Goal: Task Accomplishment & Management: Use online tool/utility

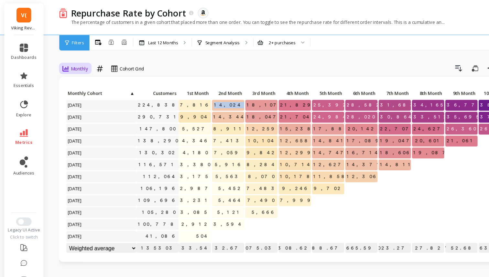
click at [78, 62] on span "Monthly" at bounding box center [73, 63] width 16 height 6
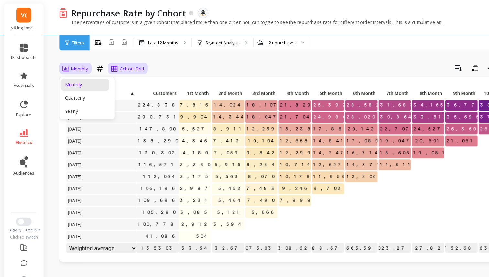
click at [111, 64] on span "Cohort Grid" at bounding box center [121, 63] width 23 height 6
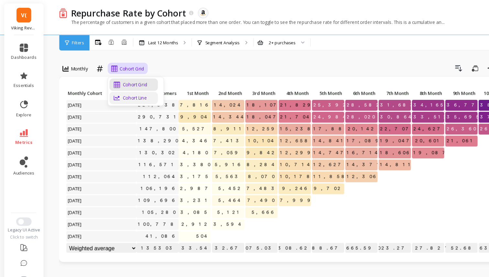
click at [113, 91] on div "Cohort Line" at bounding box center [123, 90] width 37 height 6
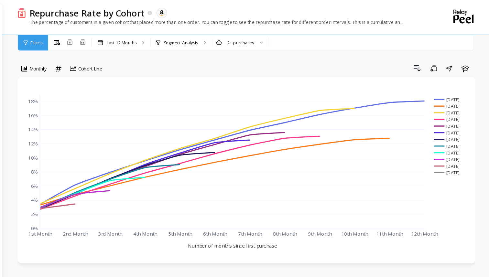
click at [73, 37] on span "Filters" at bounding box center [71, 39] width 11 height 5
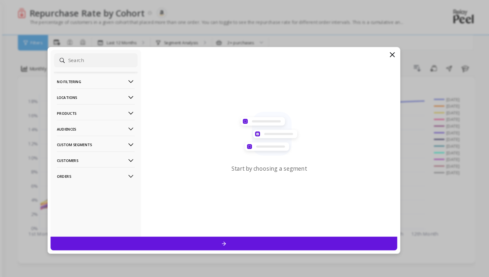
click at [111, 72] on p "No filtering" at bounding box center [127, 75] width 72 height 16
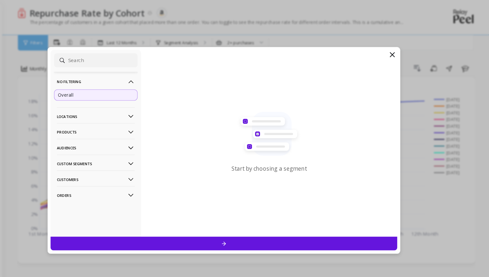
click at [111, 93] on div "Overall" at bounding box center [126, 87] width 77 height 10
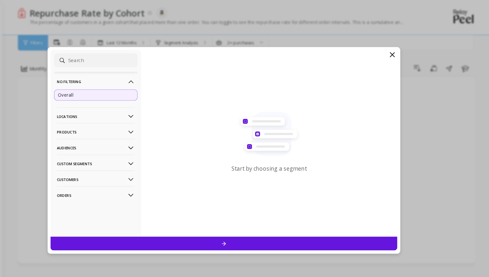
click at [111, 91] on div "Overall" at bounding box center [126, 87] width 77 height 10
click at [171, 221] on div at bounding box center [245, 224] width 320 height 13
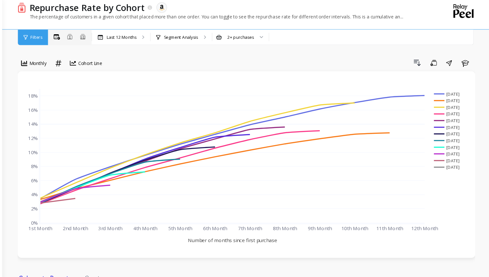
click at [105, 41] on div "All Months Single Cohort Combined Cohorts" at bounding box center [102, 39] width 40 height 8
click at [71, 37] on span "Filters" at bounding box center [71, 39] width 11 height 5
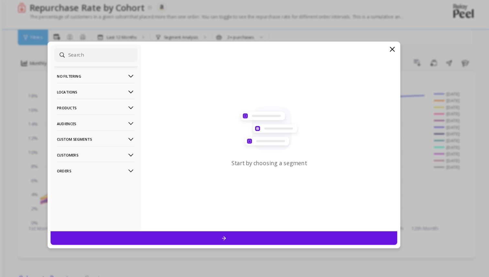
click at [115, 71] on p "No filtering" at bounding box center [127, 75] width 72 height 16
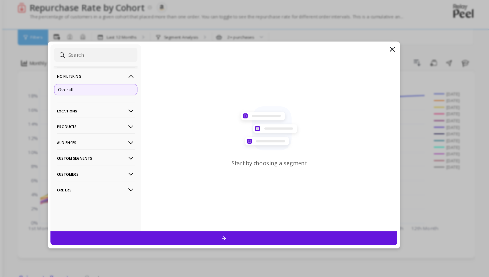
click at [115, 90] on div "Overall" at bounding box center [126, 87] width 77 height 10
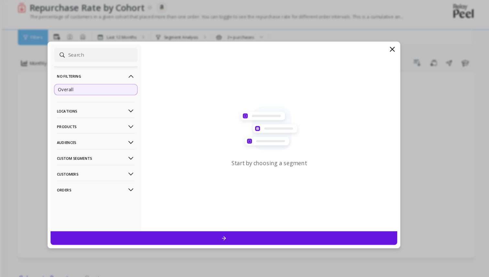
click at [217, 222] on div at bounding box center [245, 224] width 320 height 13
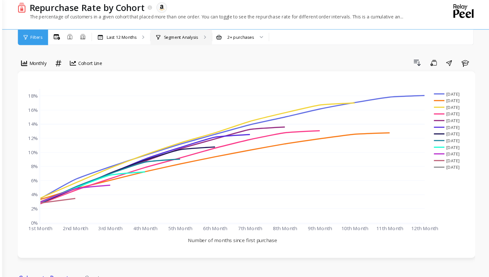
click at [194, 41] on p "Segment Analysis" at bounding box center [205, 39] width 32 height 5
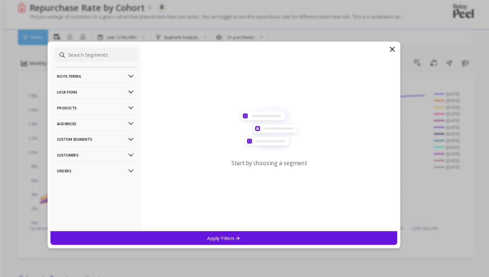
click at [145, 70] on p "No filtering" at bounding box center [127, 75] width 72 height 16
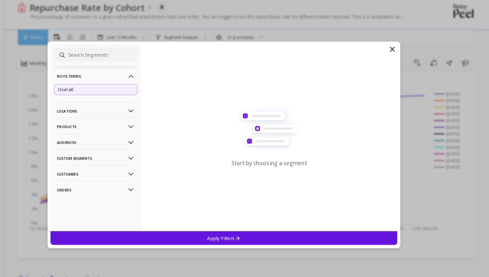
click at [137, 84] on div "Overall" at bounding box center [126, 87] width 77 height 10
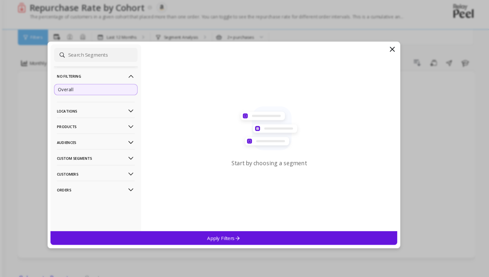
click at [188, 226] on div "Apply Filters" at bounding box center [245, 224] width 320 height 13
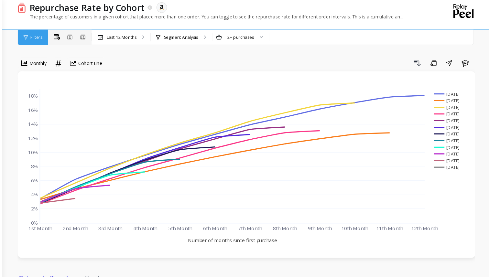
click at [116, 40] on icon at bounding box center [115, 40] width 4 height 1
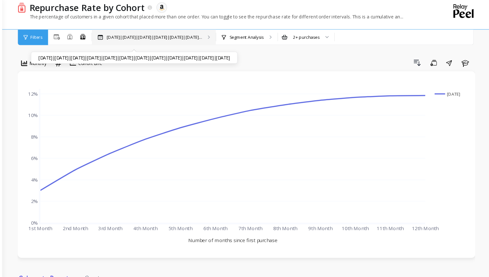
click at [189, 42] on div "Nov 2024|Dec 2024|Jan 2025|Feb 2025|Mar 2025|Apr 2... Nov 2024|Dec 2024|Jan 202…" at bounding box center [180, 39] width 114 height 14
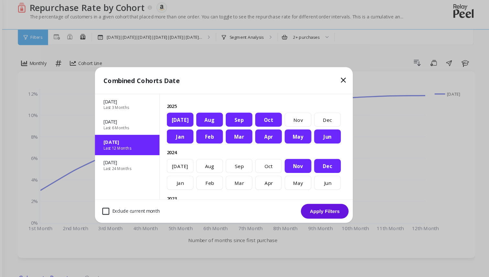
click at [289, 115] on div "Oct" at bounding box center [286, 115] width 25 height 13
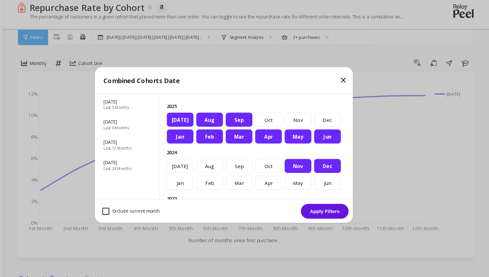
click at [261, 115] on div "Sep" at bounding box center [258, 115] width 25 height 13
click at [232, 116] on div "Aug" at bounding box center [231, 115] width 25 height 13
click at [290, 159] on div "Oct" at bounding box center [286, 158] width 25 height 13
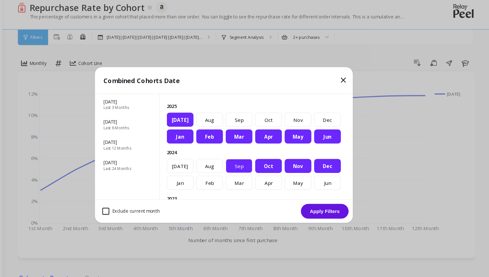
click at [259, 159] on div "Sep" at bounding box center [258, 158] width 25 height 13
click at [234, 161] on div "Aug" at bounding box center [231, 158] width 25 height 13
click at [208, 161] on div "[DATE]" at bounding box center [204, 158] width 25 height 13
click at [206, 109] on div "[DATE]" at bounding box center [204, 115] width 25 height 13
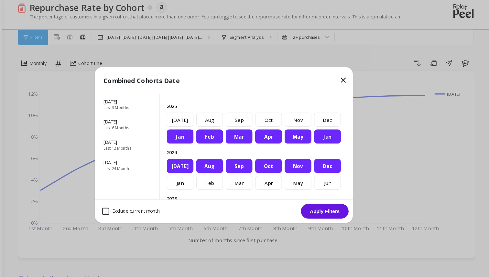
click at [351, 204] on button "Apply Filters" at bounding box center [338, 200] width 44 height 14
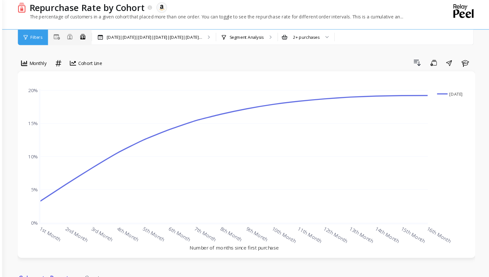
click at [104, 36] on icon at bounding box center [102, 38] width 5 height 5
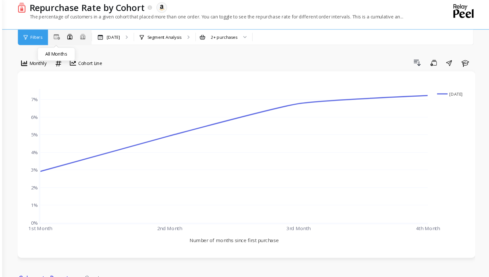
click at [91, 40] on icon at bounding box center [91, 39] width 6 height 5
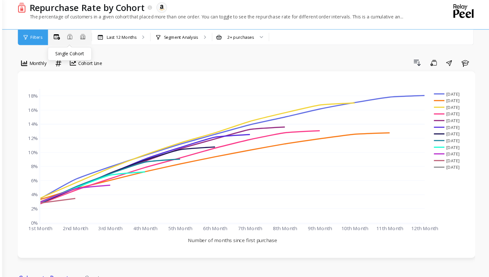
click at [102, 40] on icon at bounding box center [102, 38] width 5 height 5
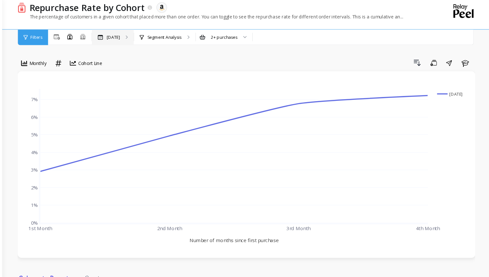
click at [137, 41] on p "[DATE]" at bounding box center [143, 39] width 12 height 5
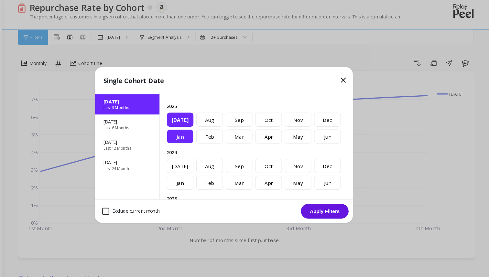
click at [215, 132] on div "Jan" at bounding box center [204, 131] width 25 height 13
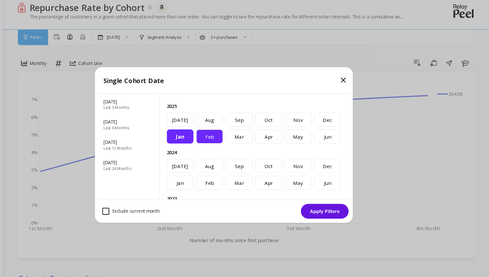
click at [234, 136] on div "Feb" at bounding box center [231, 131] width 25 height 13
click at [352, 76] on icon at bounding box center [355, 79] width 8 height 8
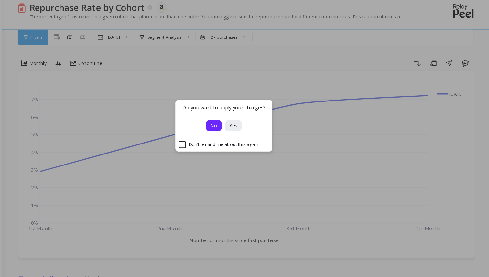
click at [241, 123] on button "No" at bounding box center [235, 121] width 14 height 10
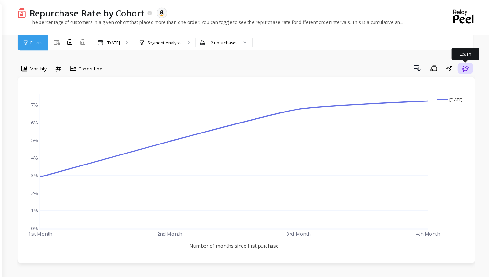
click at [467, 63] on icon "button" at bounding box center [467, 63] width 8 height 8
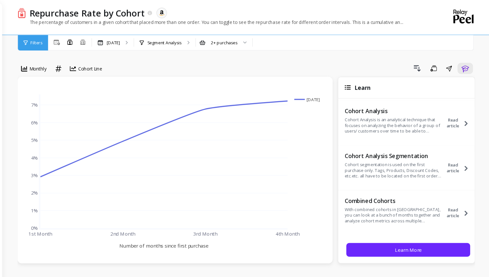
scroll to position [123, 0]
click at [399, 61] on div "Drill Down Save Share Learn" at bounding box center [306, 63] width 339 height 10
click at [278, 55] on div "option Monthly, selected. Monthly option Absolute, selected. option Cohort Line…" at bounding box center [265, 268] width 422 height 485
click at [73, 39] on span "Filters" at bounding box center [71, 39] width 11 height 5
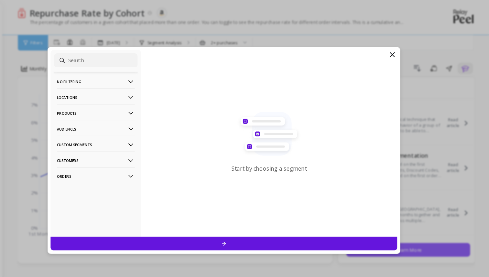
click at [116, 105] on p "Products" at bounding box center [127, 104] width 72 height 16
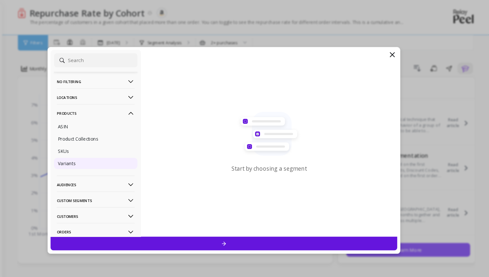
click at [143, 148] on div "Variants" at bounding box center [126, 151] width 77 height 10
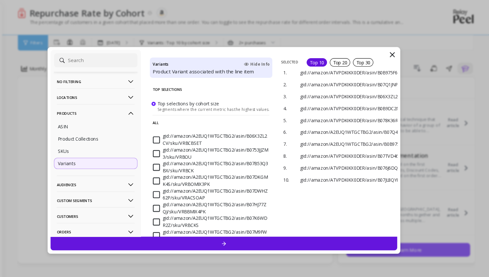
click at [143, 106] on p "Products" at bounding box center [127, 104] width 72 height 16
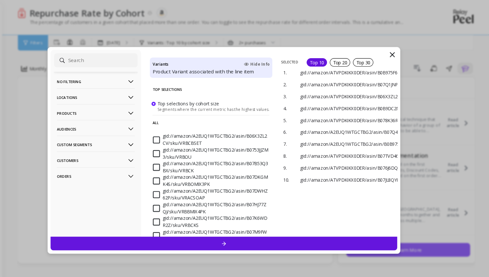
click at [136, 159] on p "Orders" at bounding box center [127, 162] width 72 height 16
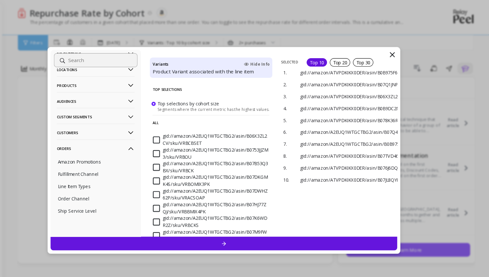
scroll to position [31, 0]
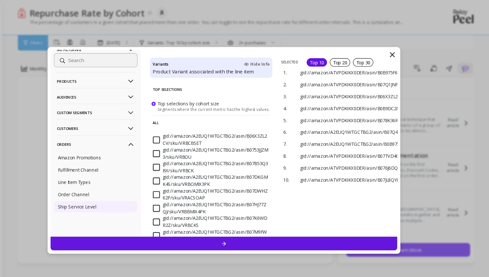
click at [126, 187] on div "Ship Service Level" at bounding box center [126, 191] width 77 height 10
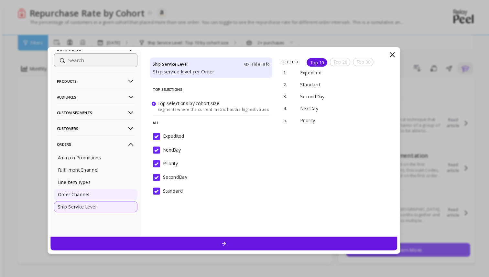
click at [126, 182] on div "Order Channel" at bounding box center [126, 179] width 77 height 10
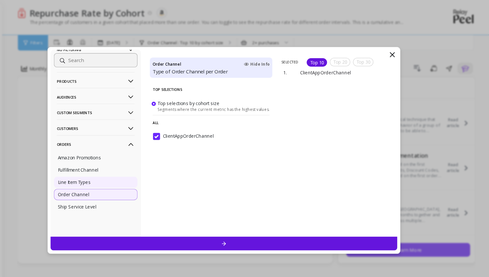
click at [125, 170] on div "Line Item Types" at bounding box center [126, 168] width 77 height 10
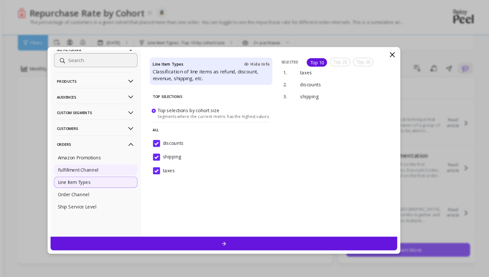
click at [124, 157] on p "Fulfillment Channel" at bounding box center [111, 157] width 38 height 6
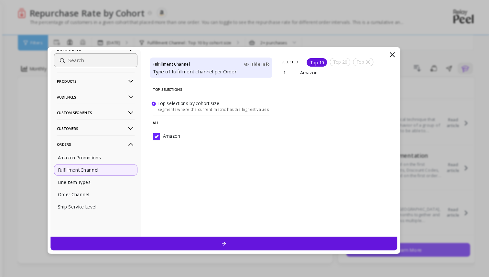
click at [149, 224] on div at bounding box center [245, 224] width 320 height 13
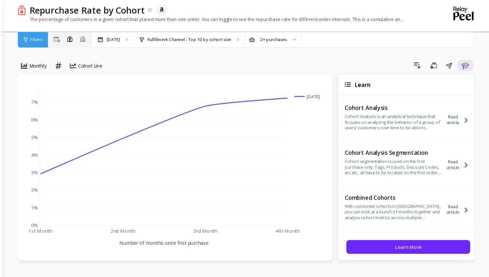
click at [94, 39] on div "All Months Single Cohort Combined Cohorts" at bounding box center [102, 39] width 40 height 8
click at [89, 39] on icon at bounding box center [91, 39] width 6 height 5
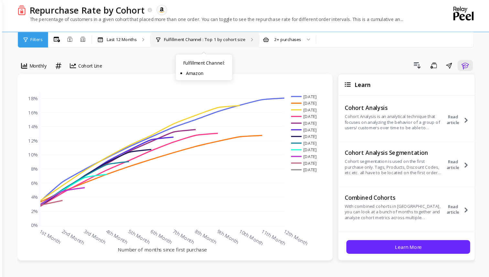
click at [206, 41] on p "Fulfillment Channel : Top 1 by cohort size" at bounding box center [226, 39] width 75 height 5
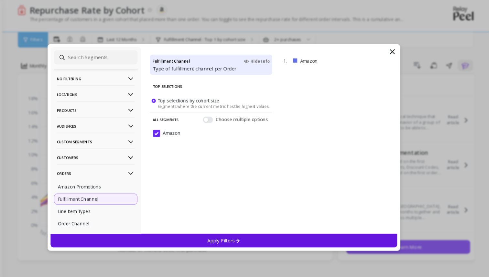
click at [131, 118] on p "Audiences" at bounding box center [127, 119] width 72 height 16
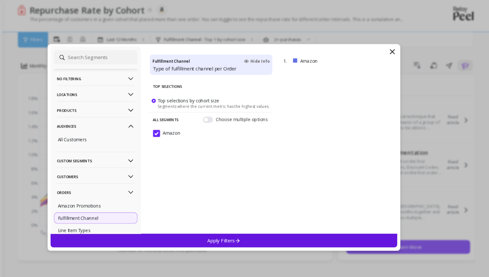
click at [131, 118] on p "Audiences" at bounding box center [127, 119] width 72 height 16
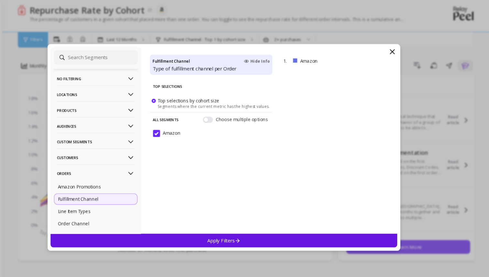
click at [139, 74] on p "No filtering" at bounding box center [127, 75] width 72 height 16
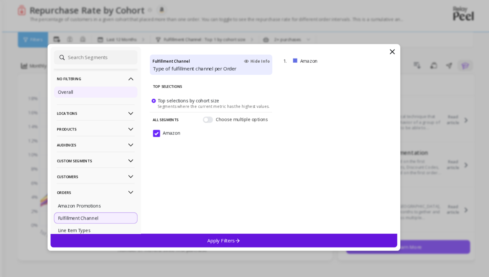
click at [136, 89] on div "Overall" at bounding box center [126, 87] width 77 height 10
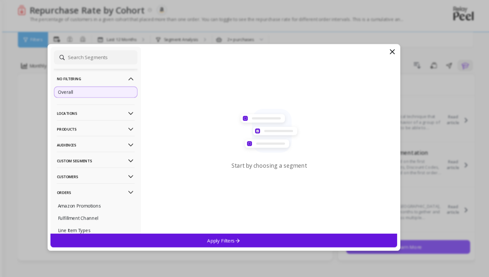
click at [261, 222] on div "Apply Filters" at bounding box center [245, 224] width 320 height 13
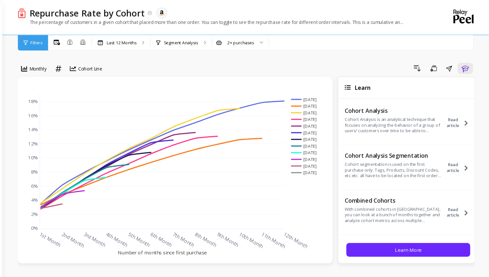
click at [66, 39] on div "Filters" at bounding box center [69, 39] width 28 height 14
click at [63, 10] on div "Repurchase Rate by Cohort" at bounding box center [120, 11] width 117 height 11
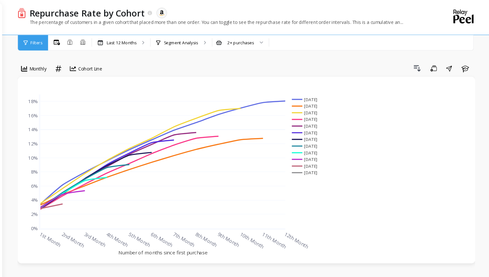
click at [59, 12] on img at bounding box center [58, 11] width 8 height 9
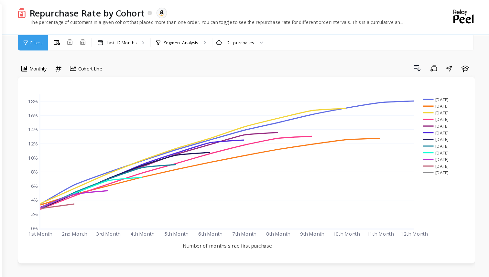
click at [50, 14] on div "Repurchase Rate by Cohort The data you are viewing comes from: Amazon Seller Ce…" at bounding box center [266, 23] width 444 height 47
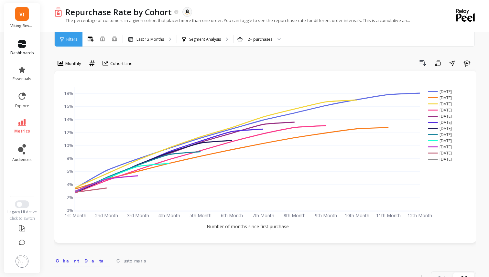
click at [23, 49] on link "dashboards" at bounding box center [22, 48] width 24 height 16
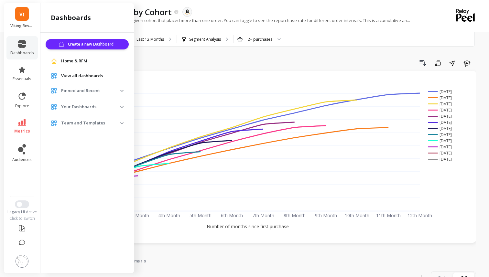
click at [113, 89] on p "Pinned and Recent" at bounding box center [90, 91] width 59 height 6
click at [93, 103] on p "Customer Dashboard" at bounding box center [78, 105] width 39 height 5
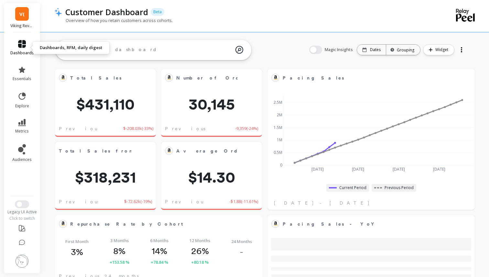
click at [22, 49] on link "dashboards" at bounding box center [22, 48] width 24 height 16
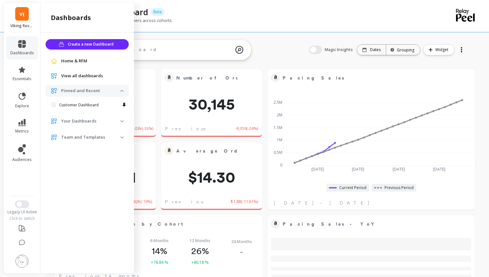
click at [120, 120] on p "Your Dashboards" at bounding box center [90, 121] width 59 height 6
click at [121, 124] on span "Your Dashboards" at bounding box center [87, 121] width 83 height 12
click at [122, 138] on span "Team and Templates" at bounding box center [87, 138] width 83 height 12
click at [96, 149] on p "Customer Dashboard" at bounding box center [78, 151] width 39 height 5
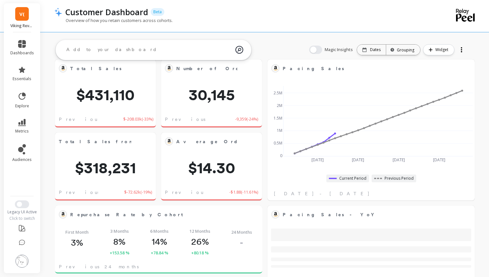
scroll to position [8, 0]
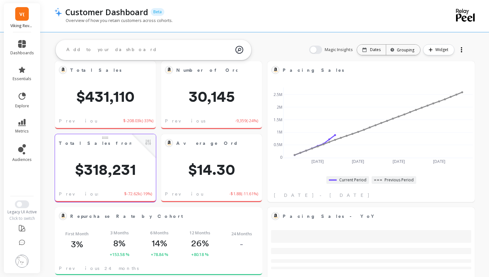
click at [98, 163] on span "$318,231" at bounding box center [105, 170] width 101 height 16
click at [145, 171] on span "$318,231" at bounding box center [105, 170] width 101 height 16
click at [148, 142] on button at bounding box center [148, 142] width 8 height 9
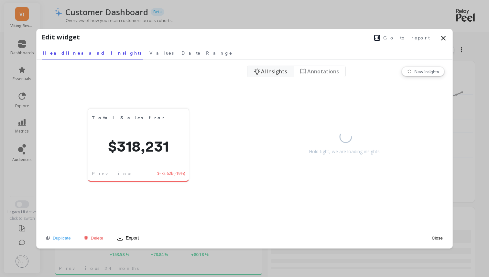
click at [445, 36] on icon at bounding box center [444, 38] width 8 height 8
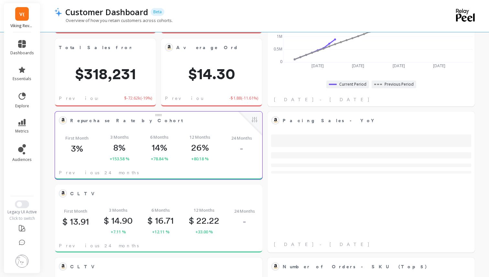
scroll to position [143, 0]
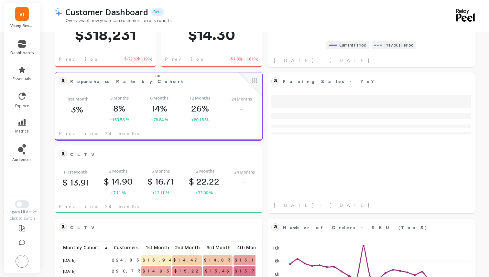
click at [163, 133] on div "Repurchase Rate by Cohort Edit Widget & Insights First Month 3% 3 Months 8% +15…" at bounding box center [158, 106] width 207 height 68
click at [216, 96] on div "First Month 3% 3 Months 8% +153.58 % 6 Months 14% +78.84 % 12 Months 26% +80.18…" at bounding box center [158, 109] width 207 height 38
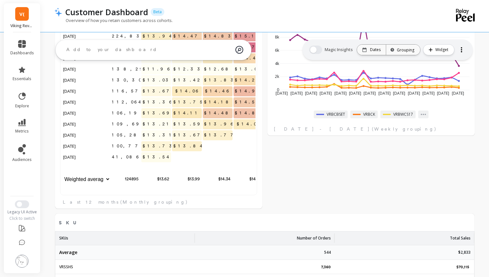
scroll to position [294, 0]
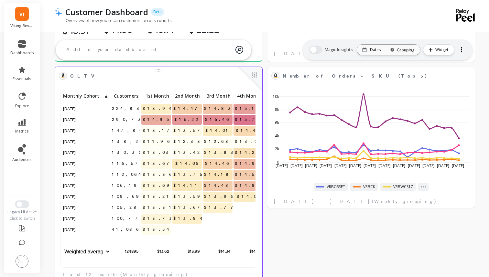
click at [227, 107] on span "$14.83" at bounding box center [220, 109] width 34 height 10
click at [123, 106] on span "224,838" at bounding box center [131, 109] width 41 height 10
click at [97, 100] on p "Monthly Cohort ▲" at bounding box center [86, 96] width 49 height 9
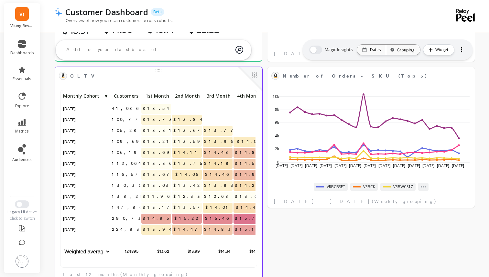
click at [97, 100] on p "Monthly Cohort ▼" at bounding box center [86, 96] width 49 height 9
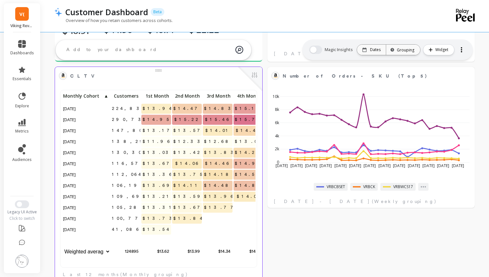
click at [78, 107] on span "[DATE]" at bounding box center [70, 109] width 16 height 10
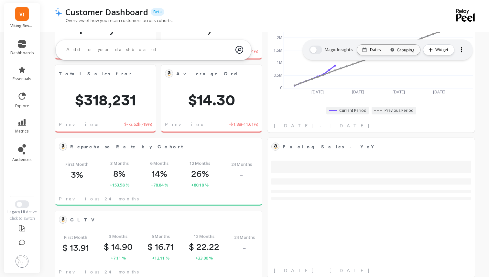
scroll to position [0, 0]
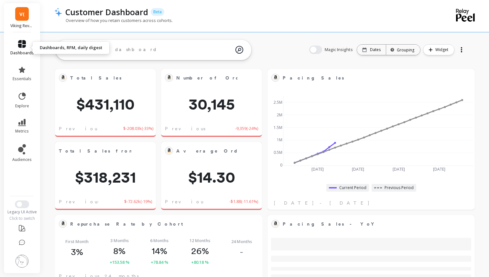
click at [22, 45] on icon at bounding box center [22, 44] width 8 height 8
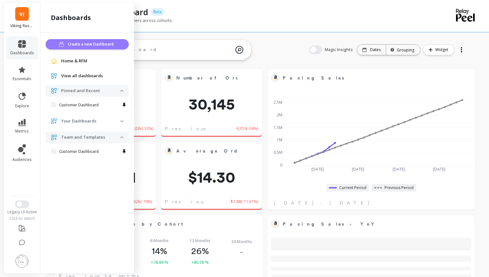
click at [78, 44] on span "Create a new Dashboard" at bounding box center [92, 44] width 48 height 6
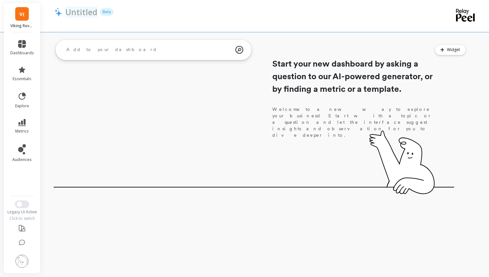
click at [96, 15] on p "Untitled" at bounding box center [81, 11] width 32 height 11
click at [101, 16] on input "Untitled" at bounding box center [105, 11] width 81 height 11
type input "NPD"
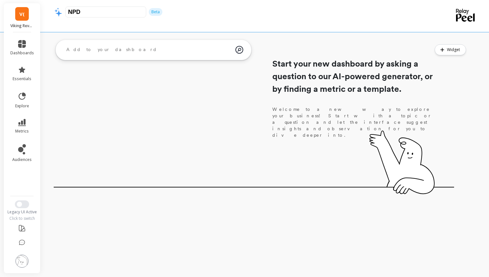
click at [150, 86] on div "Start your new dashboard by asking a question to our AI-powered generator, or b…" at bounding box center [254, 113] width 400 height 152
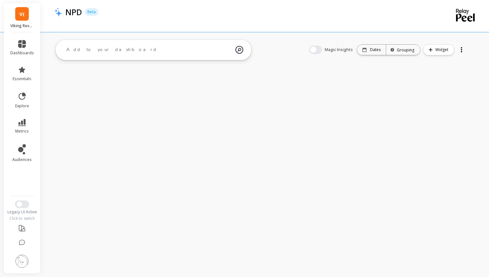
click at [178, 53] on textarea at bounding box center [148, 49] width 174 height 17
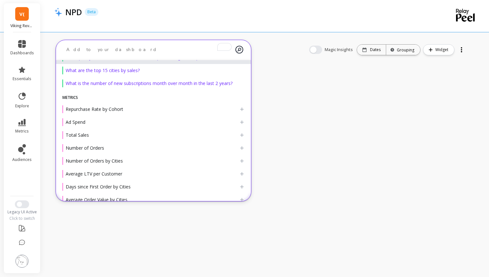
scroll to position [24, 0]
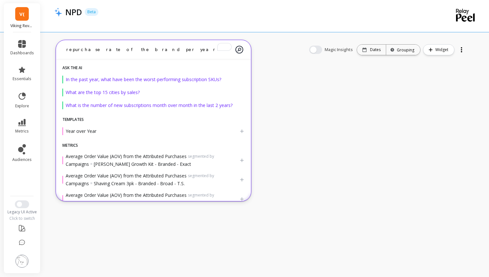
type textarea "repurchase rate of the brand per year"
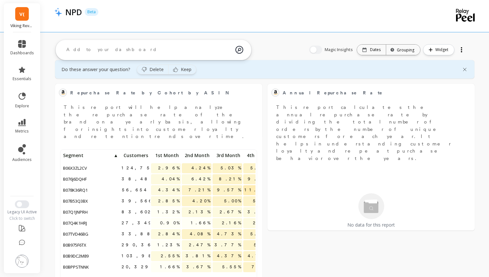
scroll to position [14, 0]
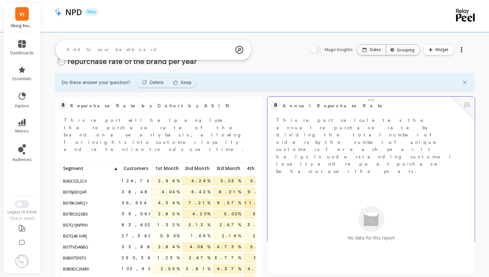
click at [328, 132] on p "This report calculates the annual repurchase rate by dividing the total number …" at bounding box center [371, 146] width 200 height 58
click at [377, 181] on div "No data for this report" at bounding box center [370, 223] width 203 height 95
click at [468, 101] on button at bounding box center [467, 105] width 8 height 9
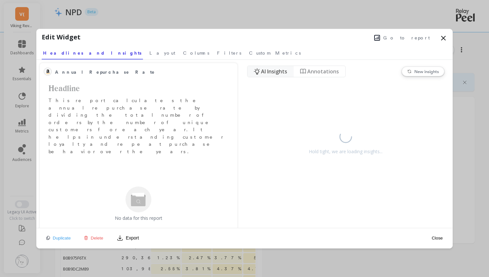
scroll to position [178, 194]
click at [439, 38] on div "Go to report" at bounding box center [264, 37] width 367 height 10
click at [440, 38] on icon at bounding box center [444, 38] width 8 height 8
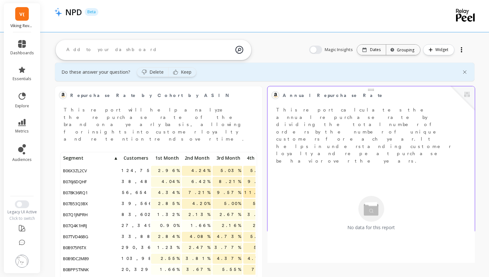
scroll to position [26, 0]
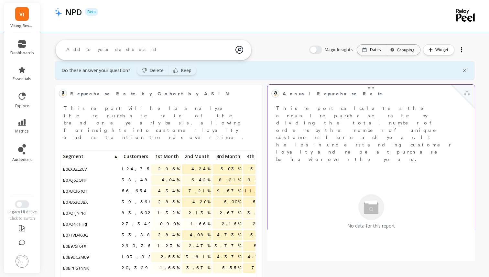
click at [306, 164] on div "No data for this report" at bounding box center [370, 211] width 203 height 95
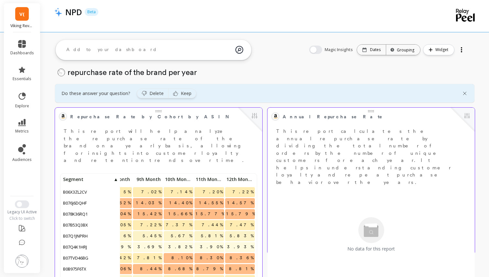
scroll to position [13, 0]
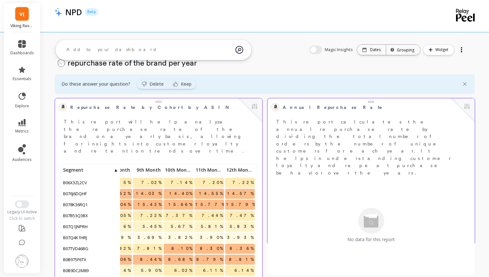
click at [332, 178] on div "No data for this report" at bounding box center [370, 225] width 203 height 95
click at [347, 185] on div "No data for this report" at bounding box center [370, 225] width 203 height 95
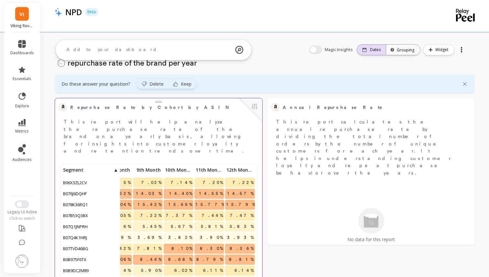
click at [372, 48] on p "Dates" at bounding box center [375, 49] width 11 height 5
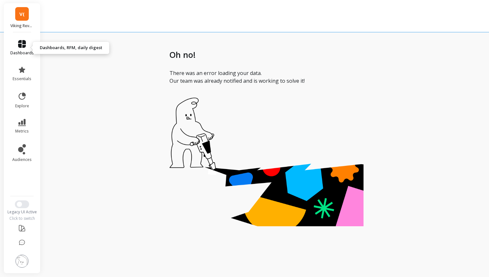
click at [25, 48] on link "dashboards" at bounding box center [22, 48] width 24 height 16
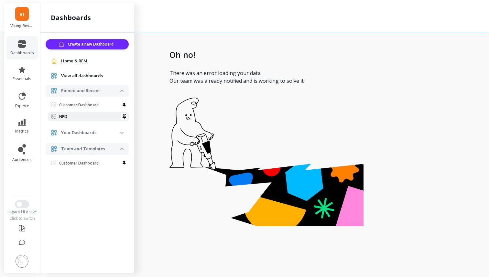
click at [79, 118] on span "NPD" at bounding box center [85, 116] width 69 height 5
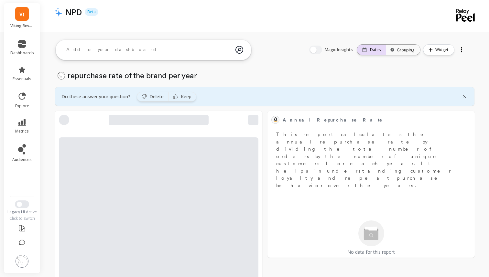
click at [375, 49] on p "Dates" at bounding box center [375, 49] width 11 height 5
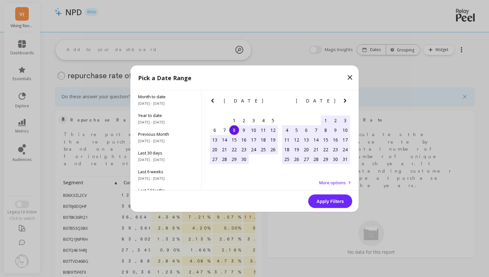
scroll to position [178, 194]
click at [211, 100] on icon "Previous Month" at bounding box center [213, 101] width 8 height 8
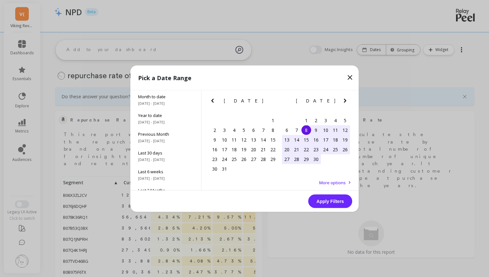
click at [211, 100] on icon "Previous Month" at bounding box center [213, 101] width 8 height 8
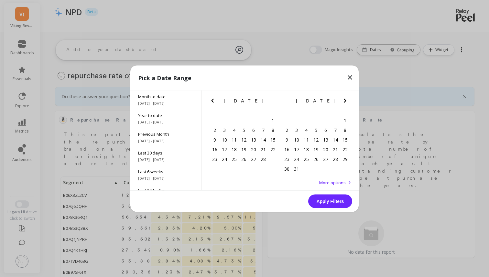
click at [211, 100] on icon "Previous Month" at bounding box center [213, 101] width 8 height 8
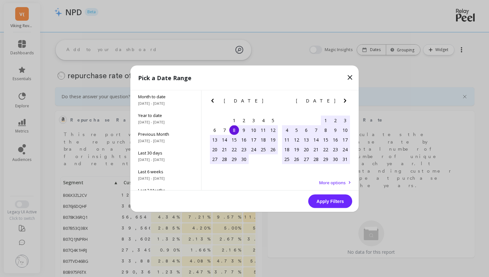
click at [211, 100] on icon "Previous Month" at bounding box center [213, 101] width 8 height 8
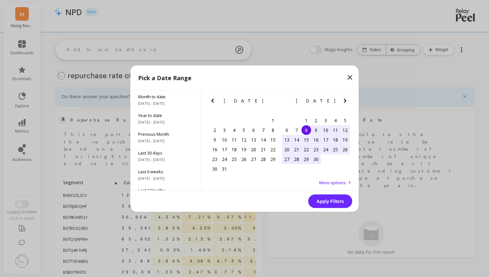
click at [211, 100] on icon "Previous Month" at bounding box center [213, 101] width 8 height 8
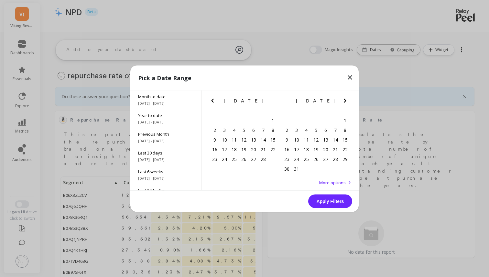
click at [211, 100] on icon "Previous Month" at bounding box center [213, 101] width 8 height 8
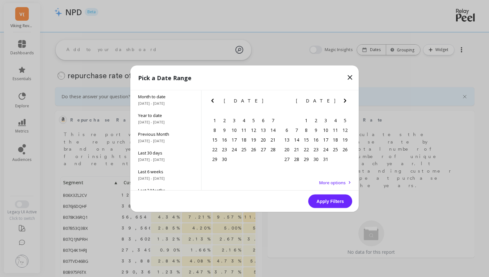
click at [211, 100] on icon "Previous Month" at bounding box center [213, 101] width 8 height 8
click at [226, 121] on div "1" at bounding box center [225, 120] width 10 height 10
click at [346, 102] on icon "Next Month" at bounding box center [345, 101] width 8 height 8
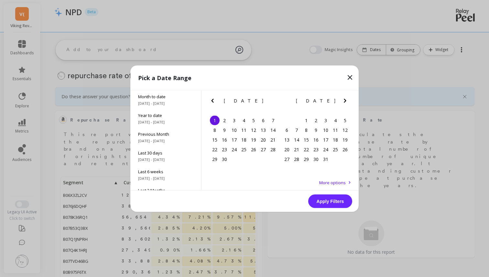
click at [346, 102] on icon "Next Month" at bounding box center [345, 101] width 8 height 8
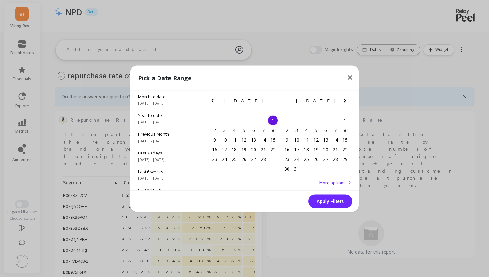
click at [346, 102] on icon "Next Month" at bounding box center [345, 101] width 8 height 8
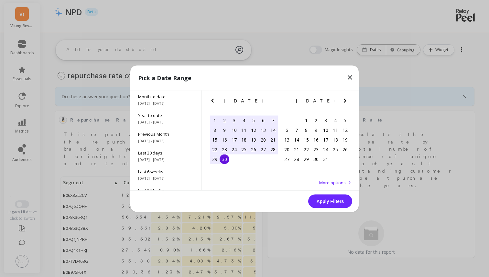
click at [222, 159] on div "30" at bounding box center [225, 159] width 10 height 10
click at [328, 202] on button "Apply Filters" at bounding box center [330, 201] width 44 height 14
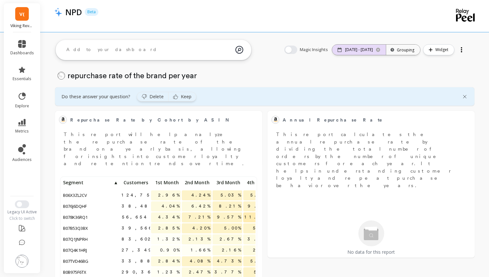
click at [349, 51] on p "07/01/24 - 06/30/25" at bounding box center [359, 49] width 28 height 5
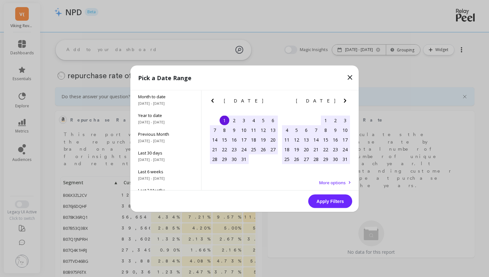
click at [213, 98] on icon "Previous Month" at bounding box center [213, 101] width 8 height 8
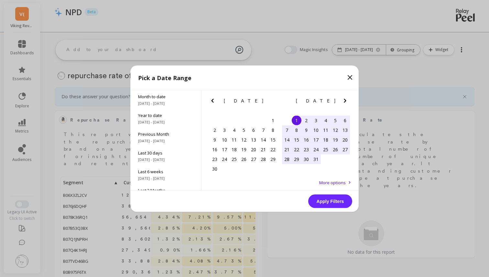
click at [213, 98] on icon "Previous Month" at bounding box center [213, 101] width 8 height 8
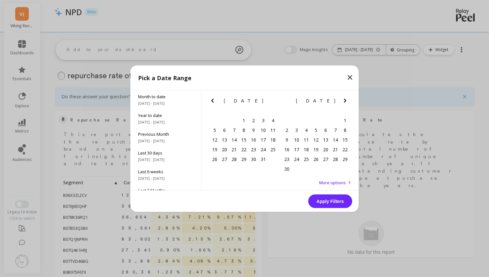
click at [213, 98] on icon "Previous Month" at bounding box center [213, 101] width 8 height 8
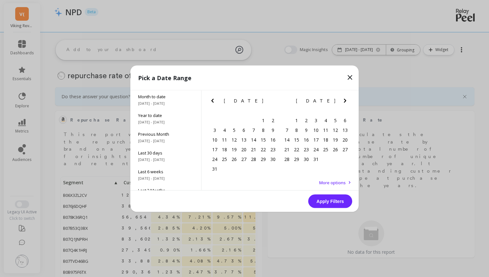
click at [213, 98] on icon "Previous Month" at bounding box center [213, 101] width 8 height 8
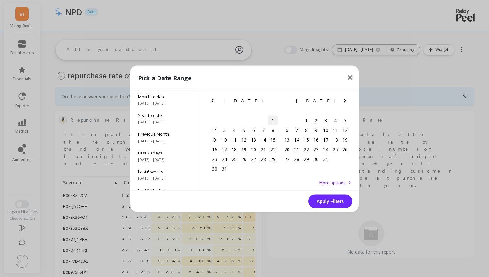
click at [275, 119] on div "1" at bounding box center [273, 120] width 10 height 10
click at [345, 99] on icon "Next Month" at bounding box center [345, 101] width 8 height 8
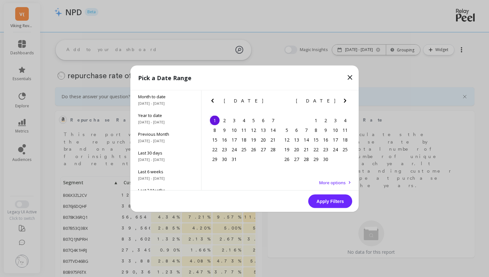
click at [345, 99] on icon "Next Month" at bounding box center [345, 101] width 8 height 8
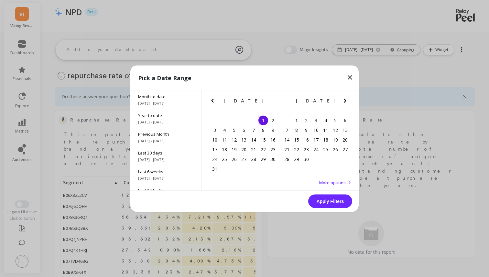
click at [345, 99] on icon "Next Month" at bounding box center [345, 101] width 8 height 8
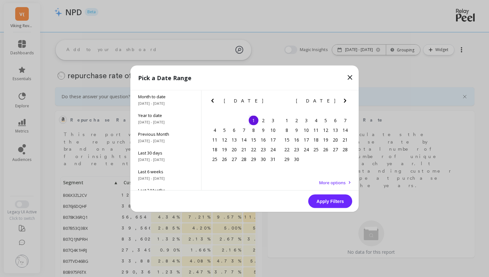
click at [345, 99] on icon "Next Month" at bounding box center [345, 101] width 8 height 8
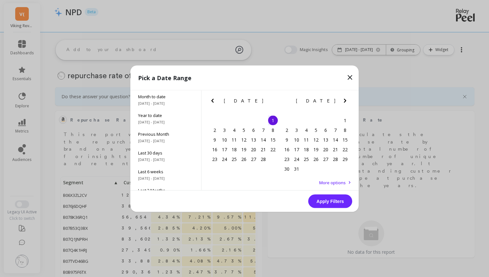
click at [345, 99] on icon "Next Month" at bounding box center [345, 101] width 8 height 8
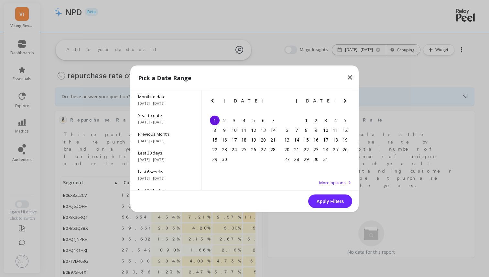
click at [345, 99] on icon "Next Month" at bounding box center [345, 101] width 8 height 8
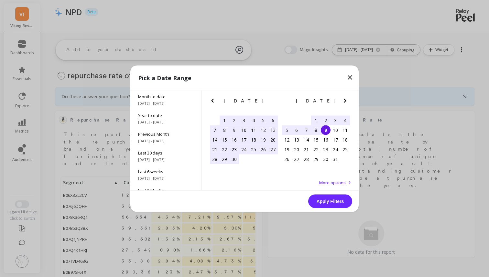
click at [327, 130] on div "9" at bounding box center [326, 130] width 10 height 10
click at [335, 198] on button "Apply Filters" at bounding box center [330, 201] width 44 height 14
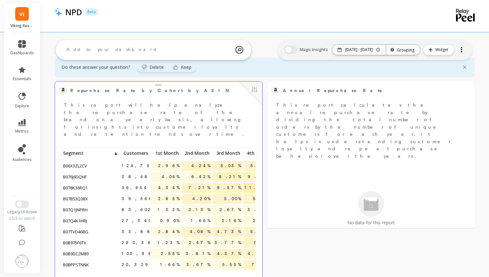
scroll to position [0, 0]
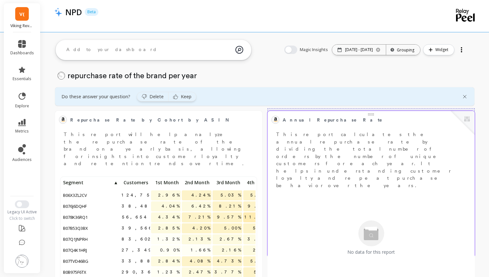
click at [341, 191] on div "No data for this report" at bounding box center [370, 238] width 203 height 95
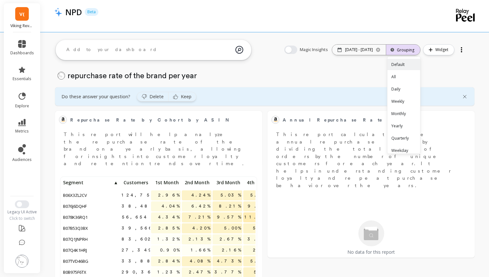
click at [397, 52] on div "Grouping" at bounding box center [403, 50] width 22 height 6
click at [397, 83] on div "Default All Daily Weekly Monthly Yearly Quarterly Weekday 7-day rolling 30-day …" at bounding box center [404, 105] width 33 height 97
click at [397, 80] on div "All" at bounding box center [404, 76] width 33 height 11
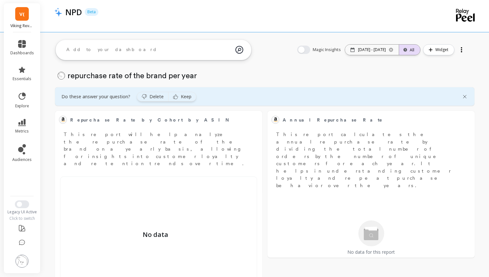
click at [408, 51] on div "All" at bounding box center [409, 50] width 9 height 6
click at [406, 64] on div "Default" at bounding box center [410, 64] width 20 height 11
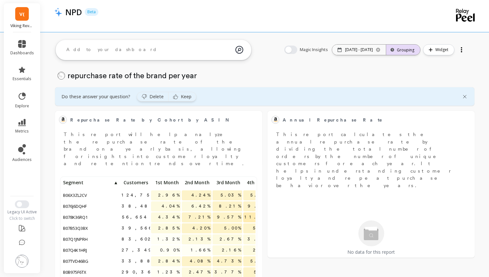
scroll to position [178, 194]
click at [406, 48] on div "Grouping" at bounding box center [403, 50] width 22 height 6
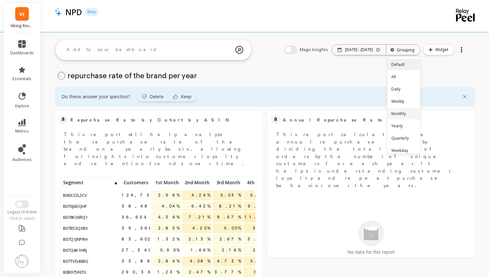
click at [398, 115] on div "Monthly" at bounding box center [404, 113] width 33 height 11
click at [404, 52] on div "Monthly" at bounding box center [404, 50] width 19 height 6
click at [405, 126] on div "Yearly" at bounding box center [404, 125] width 31 height 11
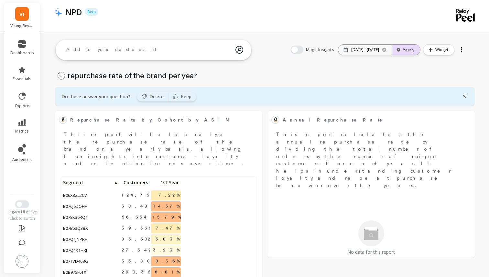
click at [412, 48] on div "Yearly" at bounding box center [406, 50] width 16 height 6
click at [402, 115] on div "Monthly" at bounding box center [406, 113] width 27 height 11
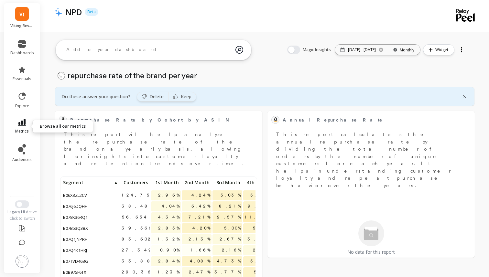
click at [22, 122] on icon at bounding box center [22, 122] width 8 height 7
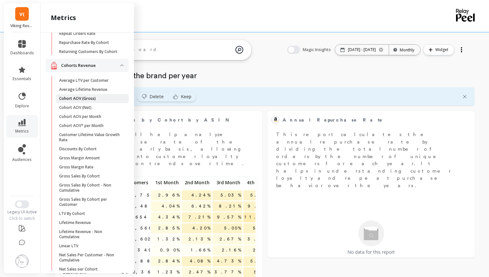
scroll to position [77, 0]
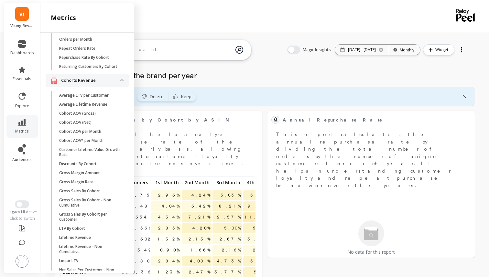
click at [125, 83] on revenue "Cohorts Revenue" at bounding box center [87, 80] width 83 height 13
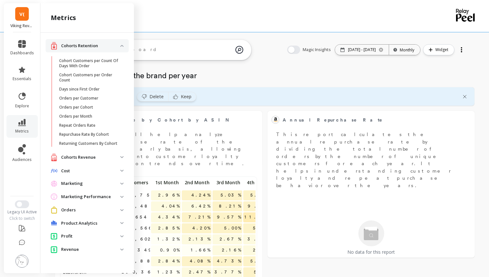
click at [123, 42] on retention "Cohorts Retention" at bounding box center [87, 45] width 83 height 13
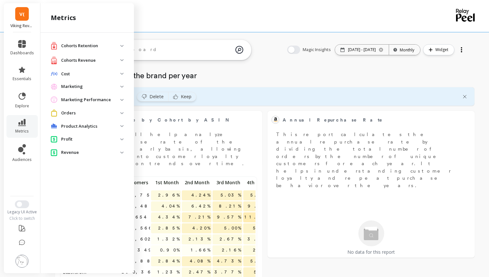
click at [122, 126] on img at bounding box center [121, 126] width 3 height 2
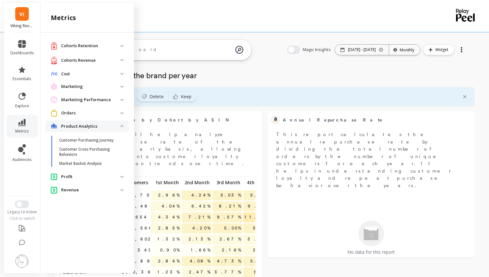
click at [122, 126] on img at bounding box center [121, 126] width 3 height 2
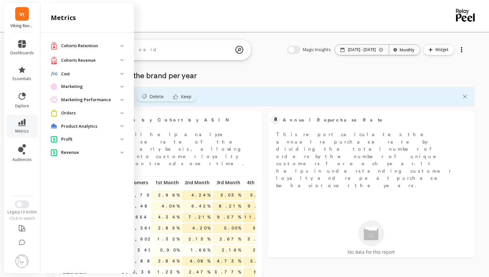
click at [122, 143] on span "Profit" at bounding box center [87, 139] width 83 height 12
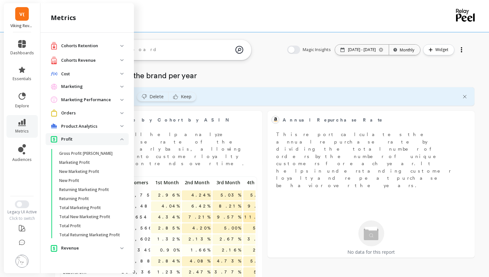
click at [122, 143] on span "Profit" at bounding box center [87, 139] width 83 height 12
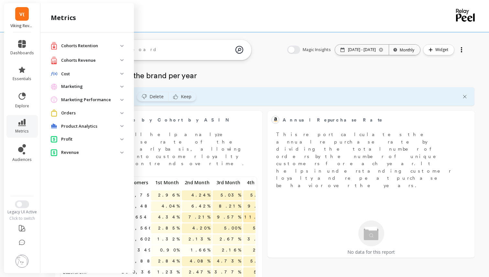
click at [122, 114] on span "Orders" at bounding box center [87, 113] width 83 height 12
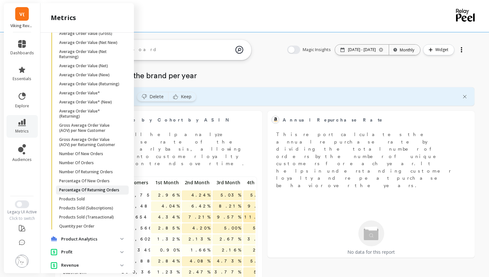
scroll to position [105, 0]
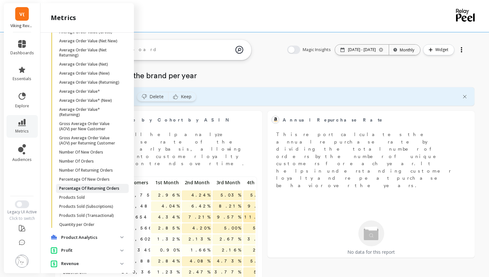
click at [100, 190] on p "Percentage Of Returning Orders" at bounding box center [89, 188] width 60 height 5
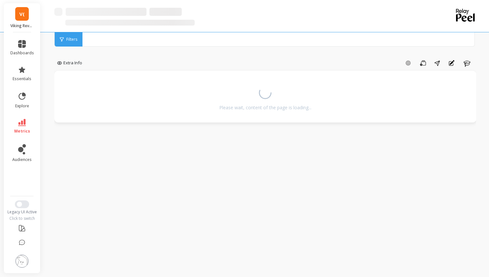
click at [75, 38] on span "Filters" at bounding box center [71, 39] width 11 height 5
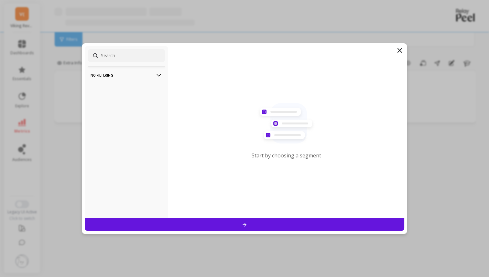
click at [399, 50] on icon at bounding box center [400, 51] width 4 height 4
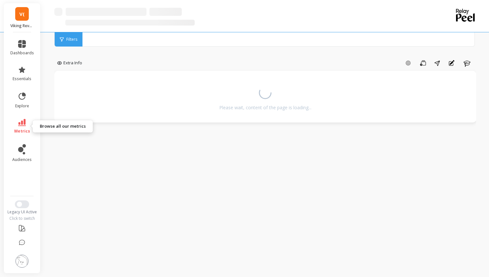
click at [22, 123] on icon at bounding box center [22, 122] width 8 height 7
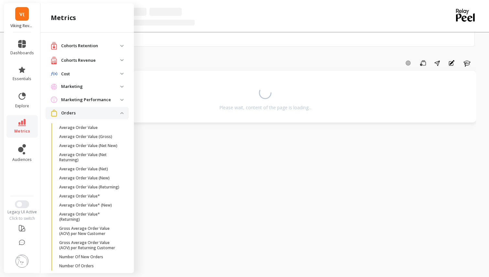
click at [122, 113] on img at bounding box center [121, 113] width 3 height 2
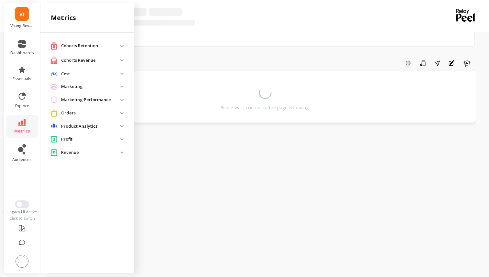
click at [122, 102] on performance "Marketing Performance" at bounding box center [87, 100] width 83 height 12
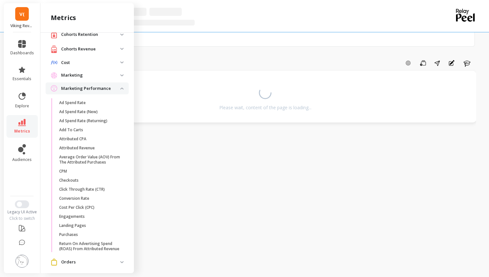
scroll to position [7, 0]
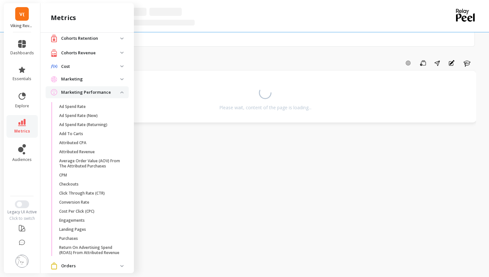
click at [121, 90] on performance "Marketing Performance" at bounding box center [87, 92] width 83 height 12
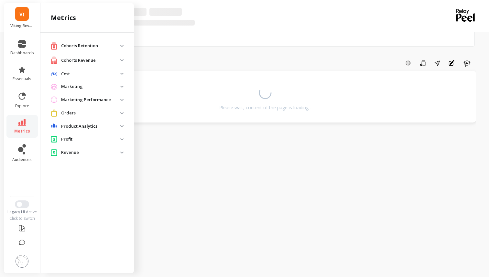
scroll to position [0, 0]
click at [122, 87] on img at bounding box center [121, 87] width 3 height 2
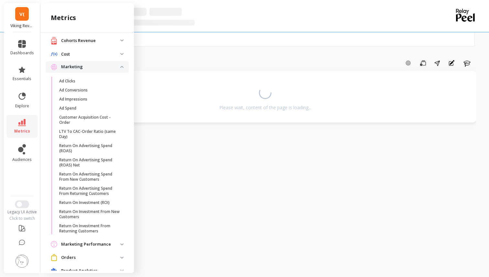
scroll to position [18, 0]
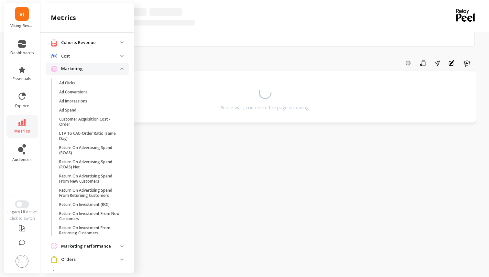
click at [121, 70] on span "Marketing" at bounding box center [87, 69] width 83 height 12
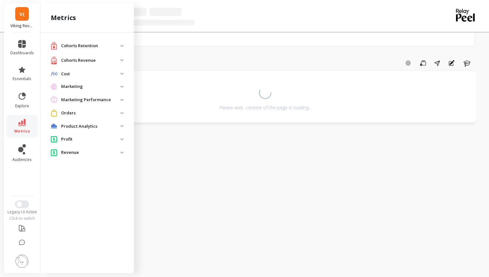
scroll to position [0, 0]
click at [121, 59] on revenue "Cohorts Revenue" at bounding box center [87, 60] width 83 height 13
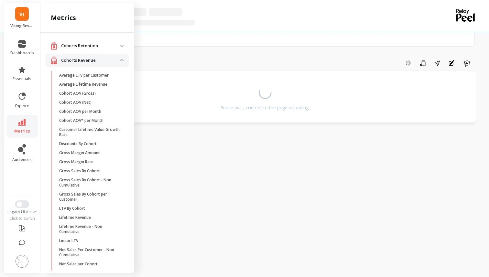
click at [121, 59] on revenue "Cohorts Revenue" at bounding box center [87, 60] width 83 height 13
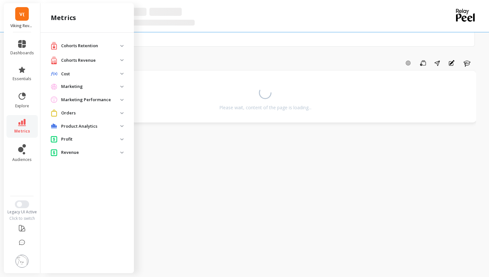
click at [120, 45] on img at bounding box center [121, 46] width 3 height 2
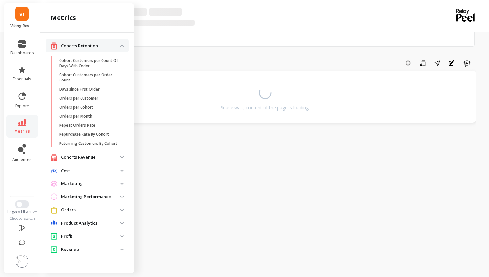
click at [119, 156] on p "Cohorts Revenue" at bounding box center [90, 157] width 59 height 6
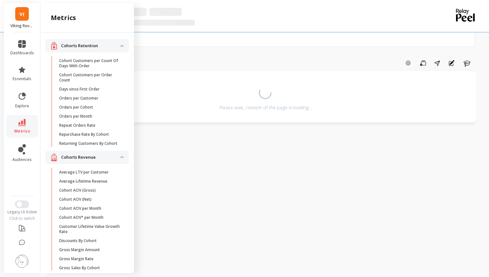
click at [124, 157] on revenue "Cohorts Revenue" at bounding box center [87, 157] width 83 height 13
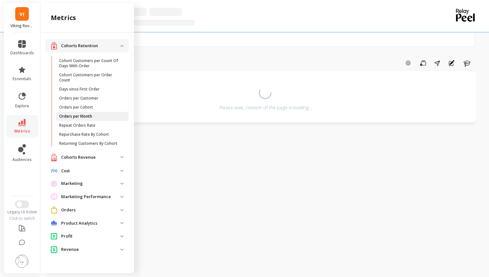
click at [107, 118] on span "Orders per Month" at bounding box center [90, 116] width 62 height 5
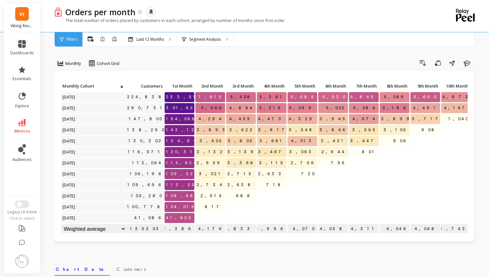
click at [66, 35] on div "Filters" at bounding box center [69, 39] width 28 height 14
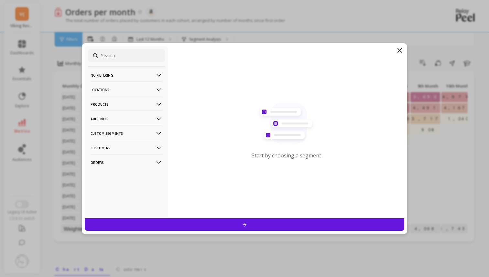
click at [403, 54] on icon at bounding box center [400, 51] width 8 height 8
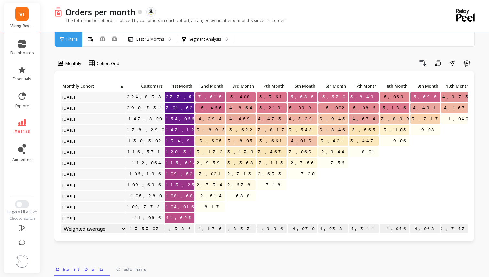
click at [22, 121] on icon at bounding box center [22, 122] width 8 height 7
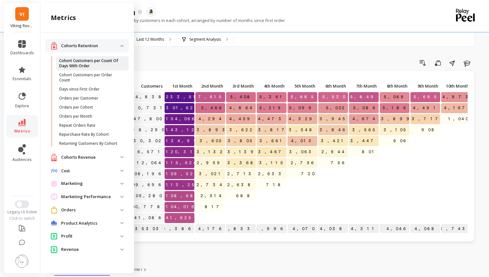
click at [92, 65] on p "Cohort Customers per Count Of Days With Order" at bounding box center [90, 63] width 62 height 10
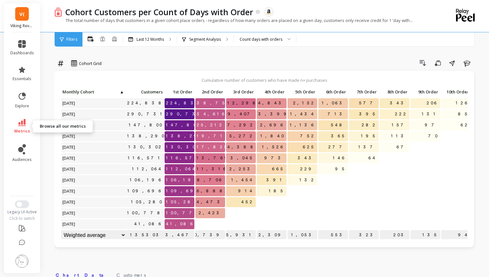
click at [18, 132] on span "metrics" at bounding box center [22, 131] width 16 height 5
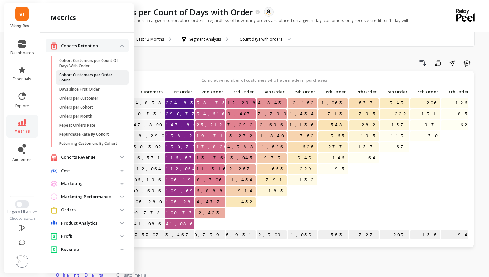
click at [85, 79] on p "Cohort Customers per Order Count" at bounding box center [90, 77] width 62 height 10
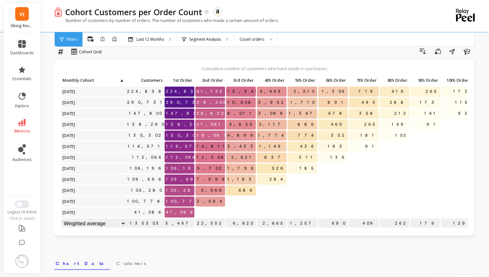
scroll to position [0, 0]
click at [15, 134] on span "metrics" at bounding box center [22, 131] width 16 height 5
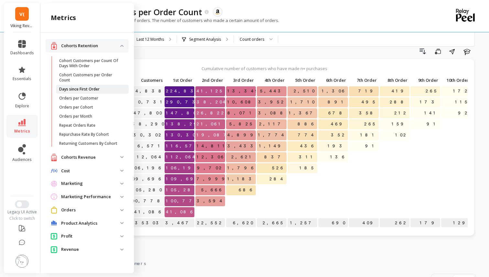
click at [84, 88] on p "Days since First Order" at bounding box center [79, 89] width 40 height 5
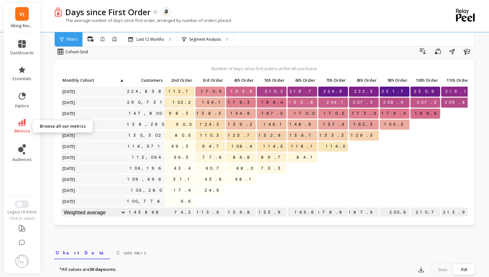
click at [19, 129] on span "metrics" at bounding box center [22, 131] width 16 height 5
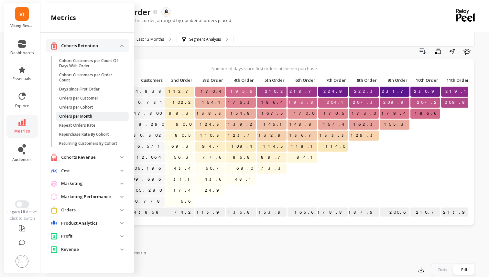
click at [81, 119] on link "Orders per Month" at bounding box center [92, 116] width 73 height 9
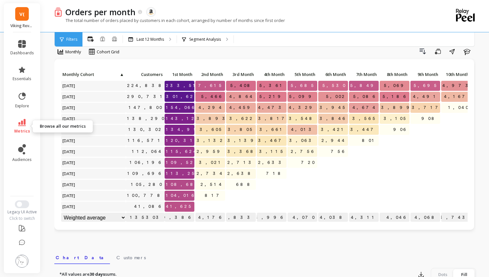
click at [19, 118] on li "metrics" at bounding box center [21, 126] width 31 height 23
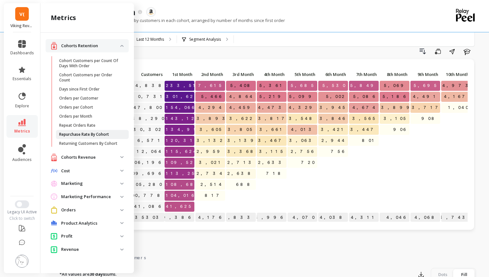
click at [91, 135] on p "Repurchase Rate By Cohort" at bounding box center [84, 134] width 50 height 5
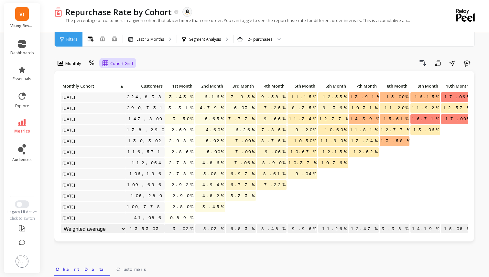
click at [100, 62] on div "Cohort Grid" at bounding box center [117, 63] width 37 height 11
click at [126, 96] on div "Cohort Line" at bounding box center [123, 90] width 45 height 11
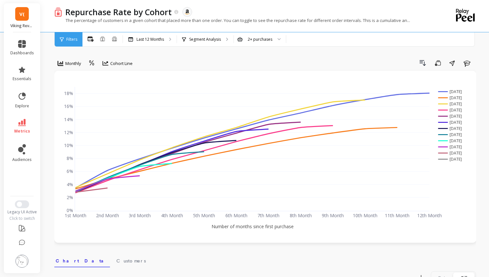
click at [61, 37] on icon at bounding box center [62, 39] width 4 height 5
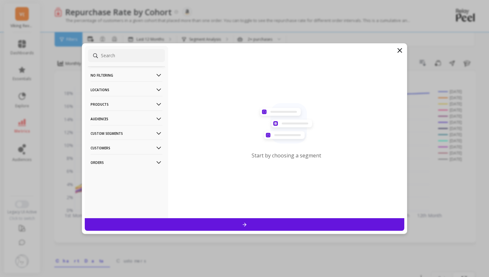
click at [102, 70] on p "No filtering" at bounding box center [127, 75] width 72 height 16
click at [107, 93] on div "Overall" at bounding box center [126, 87] width 77 height 10
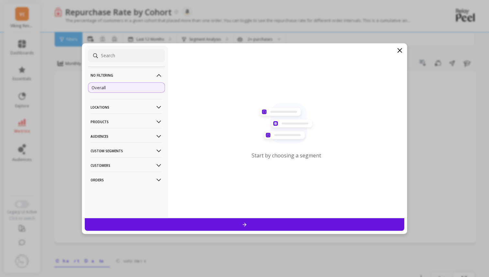
click at [122, 92] on div "Overall" at bounding box center [126, 87] width 77 height 10
click at [244, 224] on icon at bounding box center [244, 224] width 5 height 5
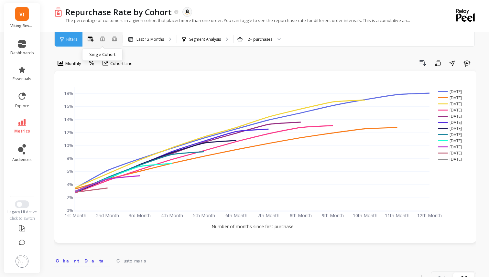
click at [103, 39] on icon at bounding box center [102, 38] width 5 height 5
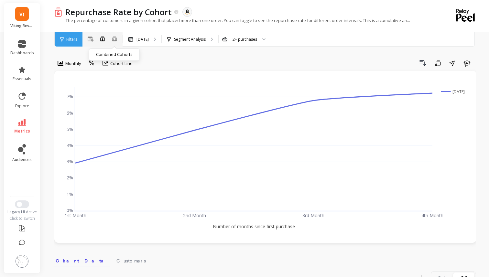
click at [115, 39] on icon at bounding box center [115, 38] width 6 height 5
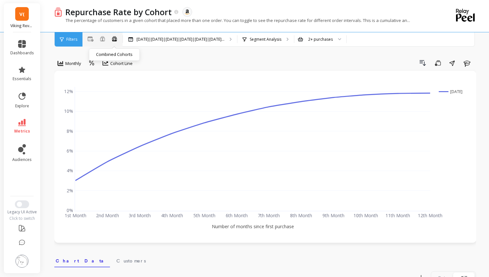
click at [113, 38] on ellipse at bounding box center [113, 38] width 1 height 1
click at [281, 37] on p "Segment Analysis" at bounding box center [266, 39] width 32 height 5
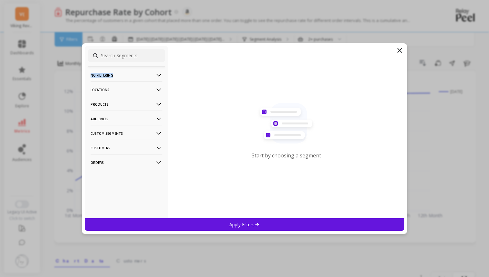
click at [152, 73] on p "No filtering" at bounding box center [127, 75] width 72 height 16
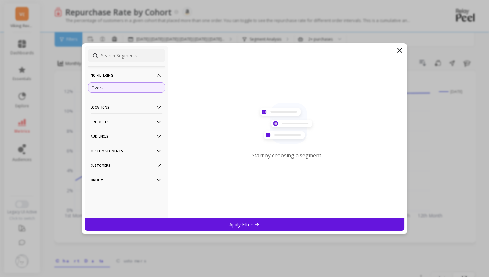
click at [140, 87] on div "Overall" at bounding box center [126, 87] width 77 height 10
click at [252, 230] on div "Apply Filters" at bounding box center [245, 224] width 320 height 13
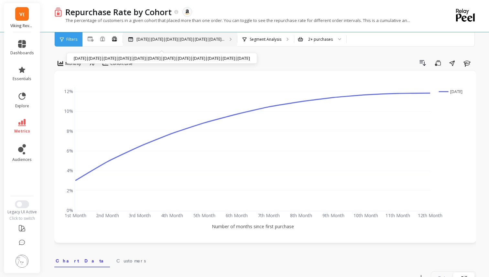
click at [142, 38] on p "Nov 2024|Dec 2024|Jan 2025|Feb 2025|Mar 2025|Apr 2..." at bounding box center [181, 39] width 88 height 5
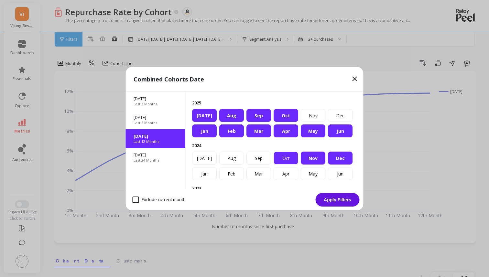
click at [277, 158] on div "Oct" at bounding box center [286, 158] width 25 height 13
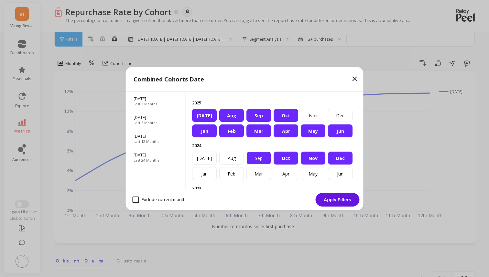
click at [253, 156] on div "Sep" at bounding box center [258, 158] width 25 height 13
click at [229, 156] on div "Aug" at bounding box center [231, 158] width 25 height 13
click at [209, 157] on div "[DATE]" at bounding box center [204, 158] width 25 height 13
click at [204, 115] on div "[DATE]" at bounding box center [204, 115] width 25 height 13
click at [236, 115] on div "Aug" at bounding box center [231, 115] width 25 height 13
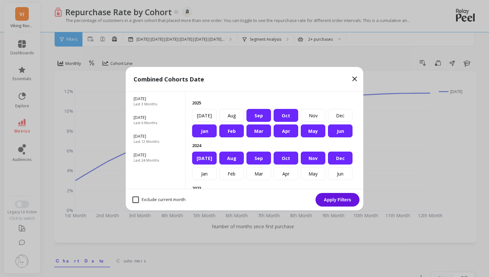
click at [248, 115] on div "Sep" at bounding box center [258, 115] width 25 height 13
click at [265, 115] on div "Sep" at bounding box center [258, 115] width 25 height 13
click at [274, 115] on div "Oct" at bounding box center [286, 115] width 25 height 13
click at [264, 115] on div "Sep" at bounding box center [258, 115] width 25 height 13
click at [328, 200] on button "Apply Filters" at bounding box center [338, 200] width 44 height 14
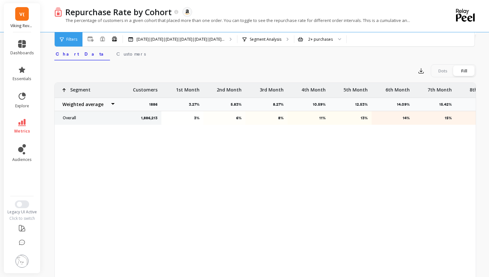
scroll to position [242, 0]
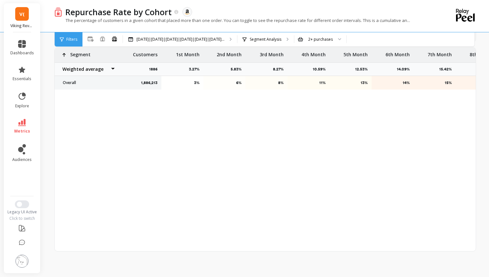
click at [60, 14] on img at bounding box center [58, 11] width 8 height 9
click at [57, 13] on img at bounding box center [58, 11] width 8 height 9
click at [71, 15] on p "Repurchase Rate by Cohort" at bounding box center [118, 11] width 106 height 11
click at [56, 12] on img at bounding box center [58, 11] width 8 height 9
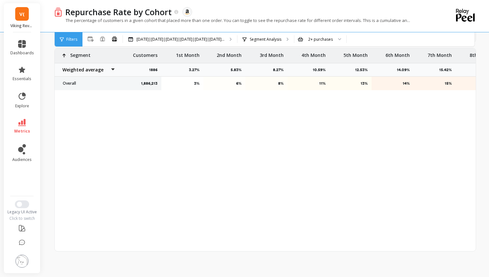
click at [56, 12] on img at bounding box center [58, 11] width 8 height 9
click at [174, 10] on icon at bounding box center [176, 11] width 5 height 5
click at [176, 12] on icon at bounding box center [176, 11] width 5 height 5
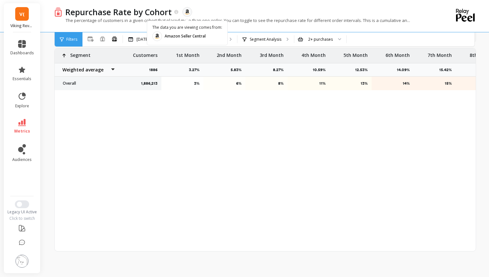
click at [188, 14] on object at bounding box center [187, 12] width 6 height 6
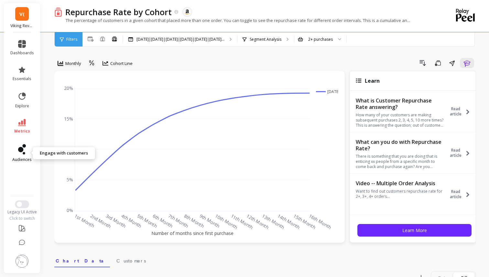
click at [17, 154] on link "audiences" at bounding box center [22, 153] width 24 height 18
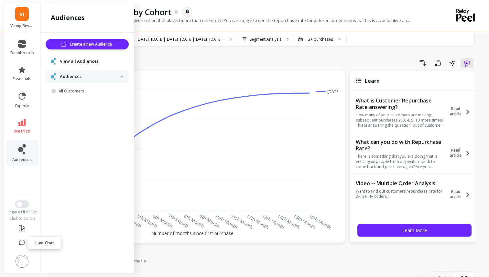
click at [22, 240] on icon at bounding box center [22, 243] width 6 height 6
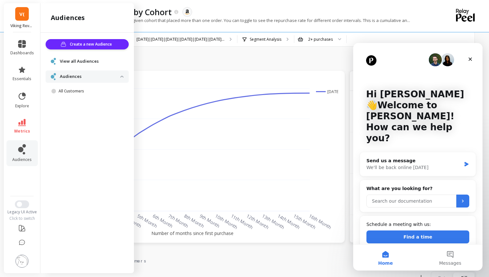
click at [406, 195] on input "Search our documentation" at bounding box center [411, 201] width 90 height 13
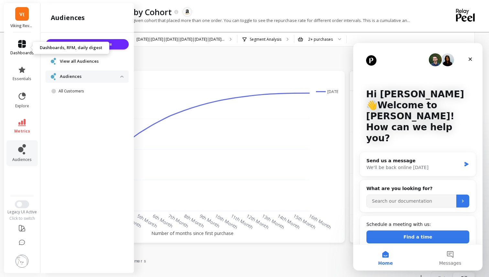
click at [18, 46] on icon at bounding box center [22, 44] width 8 height 8
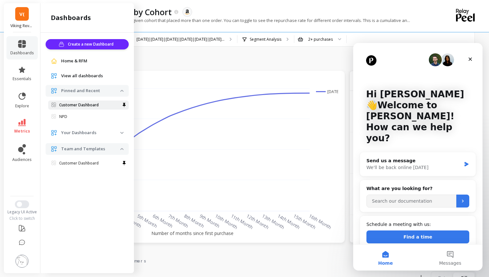
click at [74, 105] on p "Customer Dashboard" at bounding box center [78, 105] width 39 height 5
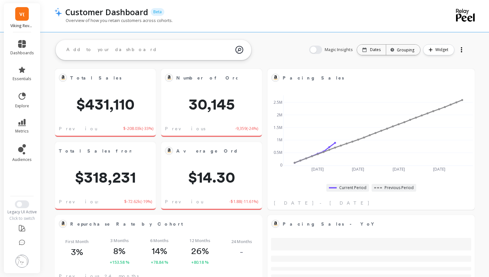
scroll to position [178, 194]
click at [20, 50] on span "dashboards" at bounding box center [22, 52] width 24 height 5
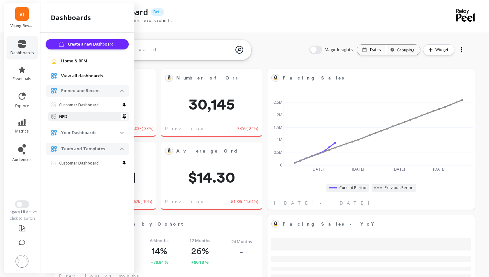
click at [71, 115] on span "NPD" at bounding box center [85, 116] width 69 height 5
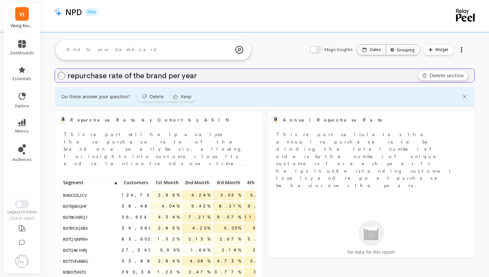
scroll to position [178, 194]
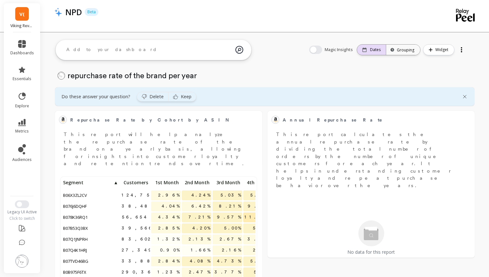
click at [371, 50] on p "Dates" at bounding box center [375, 49] width 11 height 5
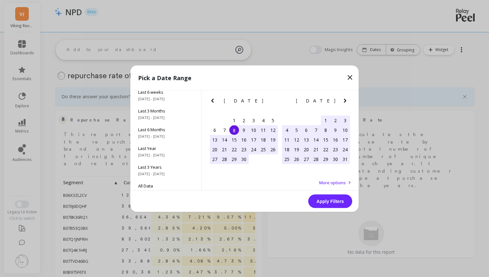
scroll to position [88, 0]
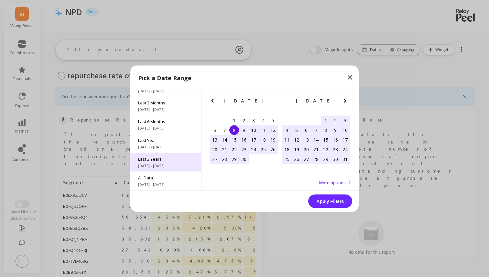
click at [170, 161] on span "Last 3 Years" at bounding box center [165, 159] width 55 height 6
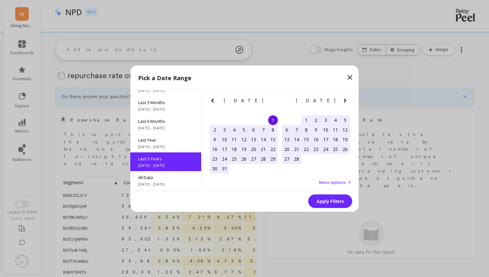
click at [338, 202] on button "Apply Filters" at bounding box center [330, 201] width 44 height 14
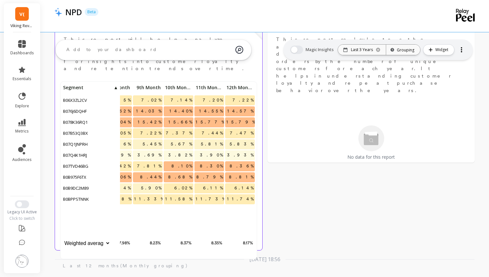
scroll to position [0, 0]
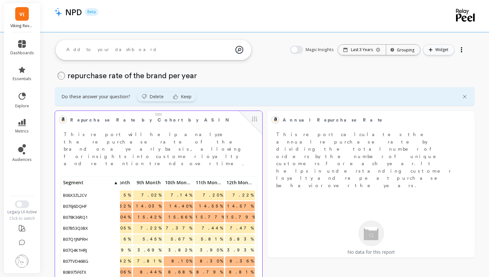
click at [430, 50] on icon "button" at bounding box center [431, 50] width 4 height 4
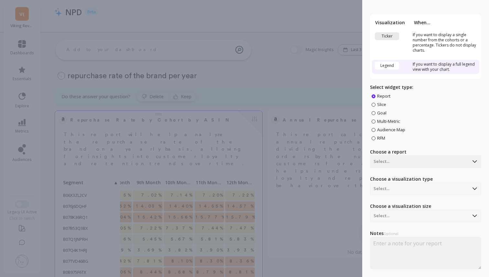
scroll to position [27, 0]
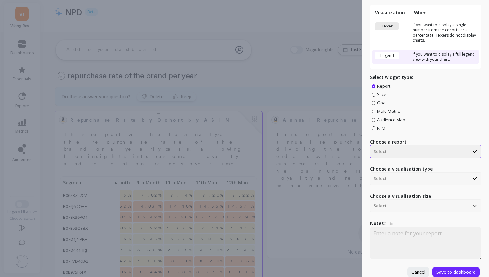
click at [393, 152] on div at bounding box center [420, 152] width 92 height 8
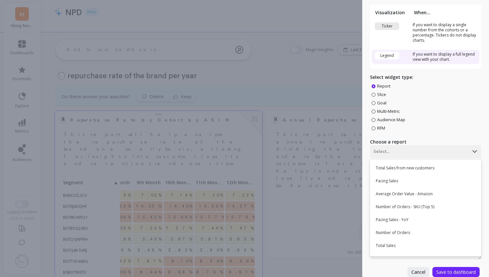
click at [343, 163] on div "Create Widget Visualization When... Ticker If you want to display a single numb…" at bounding box center [244, 138] width 489 height 277
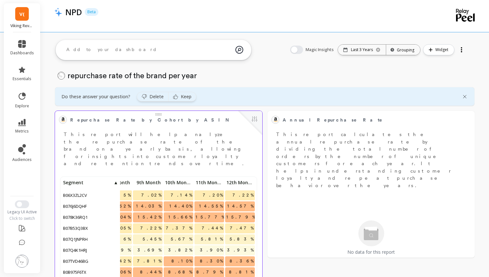
click at [156, 56] on textarea at bounding box center [148, 49] width 174 height 17
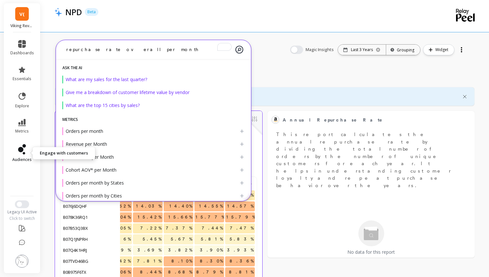
type textarea "repurchase rate overall per month"
click at [24, 150] on icon at bounding box center [22, 149] width 8 height 10
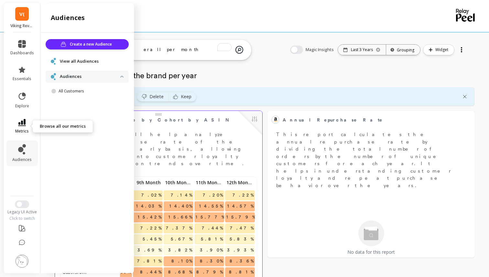
click at [24, 128] on link "metrics" at bounding box center [22, 126] width 24 height 15
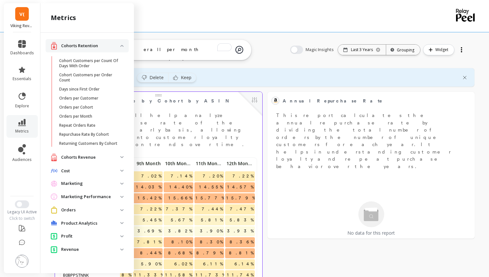
scroll to position [20, 0]
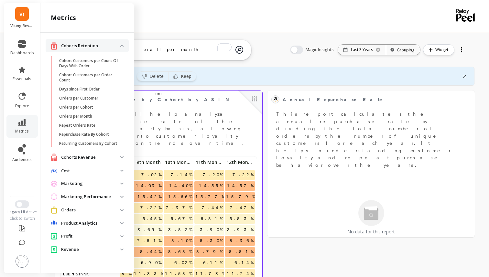
click at [95, 158] on p "Cohorts Revenue" at bounding box center [90, 157] width 59 height 6
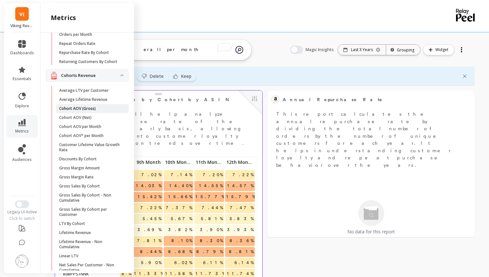
scroll to position [82, 0]
click at [104, 89] on p "Average LTV per Customer" at bounding box center [83, 89] width 49 height 5
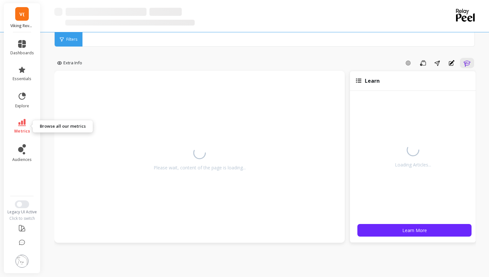
click at [18, 122] on icon at bounding box center [22, 122] width 8 height 7
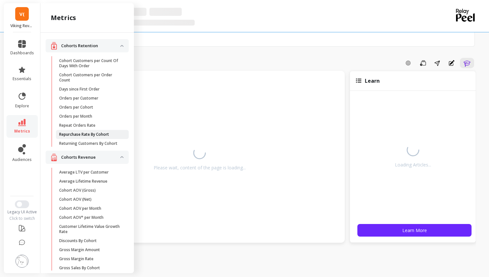
click at [93, 136] on p "Repurchase Rate By Cohort" at bounding box center [84, 134] width 50 height 5
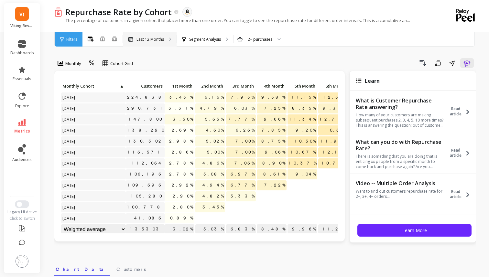
click at [145, 40] on p "Last 12 Months" at bounding box center [150, 39] width 27 height 5
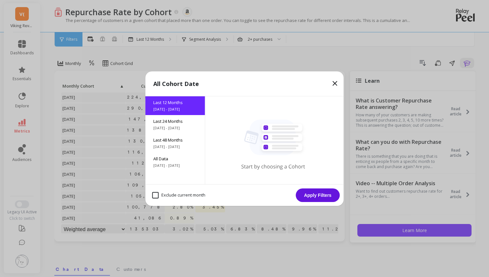
click at [336, 82] on icon at bounding box center [335, 84] width 4 height 4
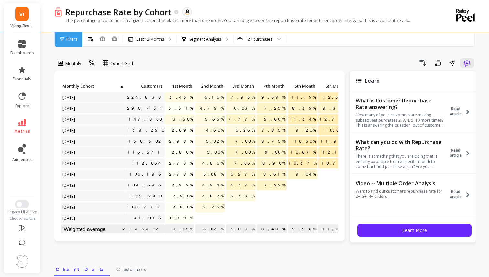
click at [72, 37] on span "Filters" at bounding box center [71, 39] width 11 height 5
click at [154, 38] on p "Last 12 Months" at bounding box center [150, 39] width 27 height 5
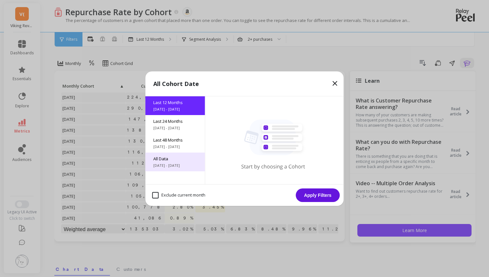
click at [185, 159] on span "All Data" at bounding box center [175, 159] width 44 height 6
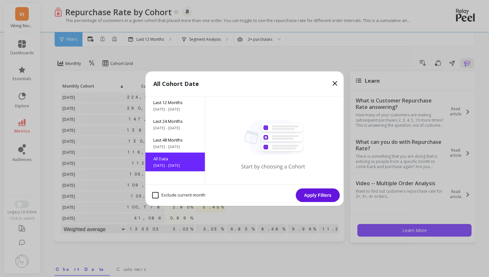
click at [307, 193] on button "Apply Filters" at bounding box center [318, 196] width 44 height 14
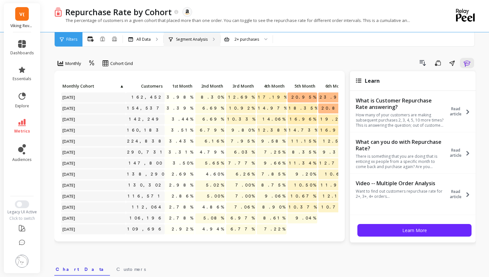
click at [198, 40] on p "Segment Analysis" at bounding box center [192, 39] width 32 height 5
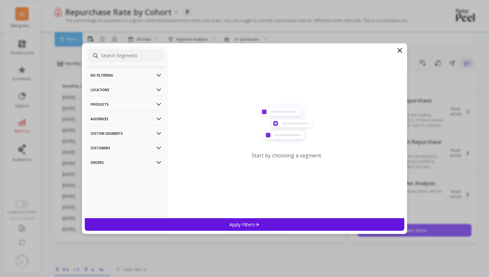
click at [399, 50] on icon at bounding box center [400, 51] width 8 height 8
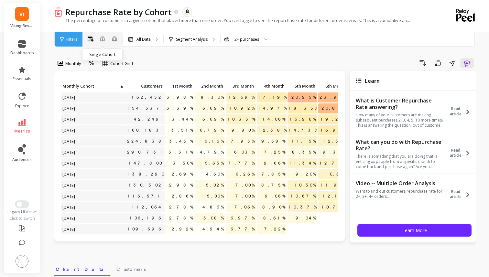
click at [104, 39] on icon at bounding box center [102, 38] width 5 height 5
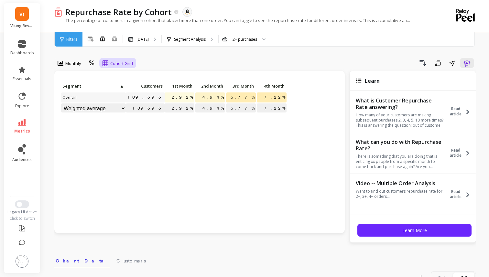
click at [108, 64] on icon at bounding box center [106, 63] width 6 height 6
click at [128, 89] on div "Cohort Line" at bounding box center [123, 90] width 37 height 6
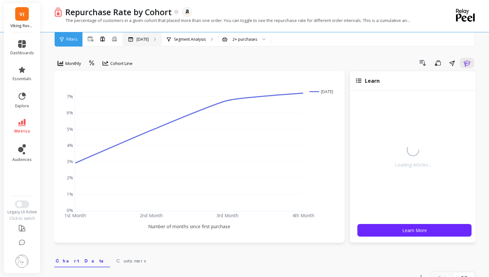
click at [152, 40] on div "[DATE]" at bounding box center [142, 39] width 38 height 14
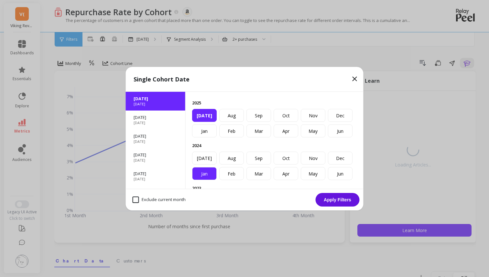
click at [207, 170] on div "Jan" at bounding box center [204, 173] width 25 height 13
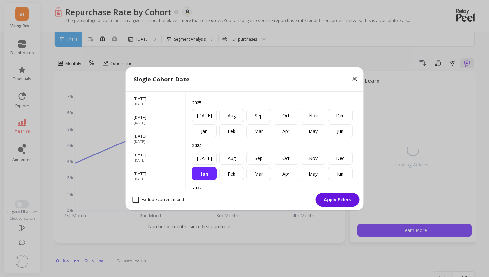
click at [323, 200] on button "Apply Filters" at bounding box center [338, 200] width 44 height 14
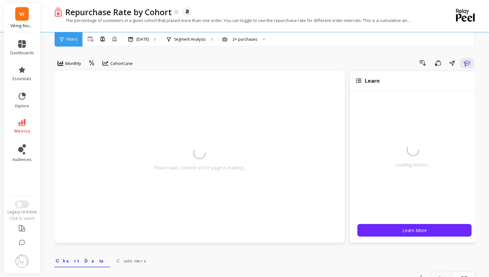
click at [471, 70] on div "Monthly option Cohort Line, selected. Cohort Line Drill Down Save Share Learn" at bounding box center [265, 64] width 422 height 13
click at [469, 63] on icon "button" at bounding box center [467, 63] width 7 height 6
